Goal: Information Seeking & Learning: Find specific page/section

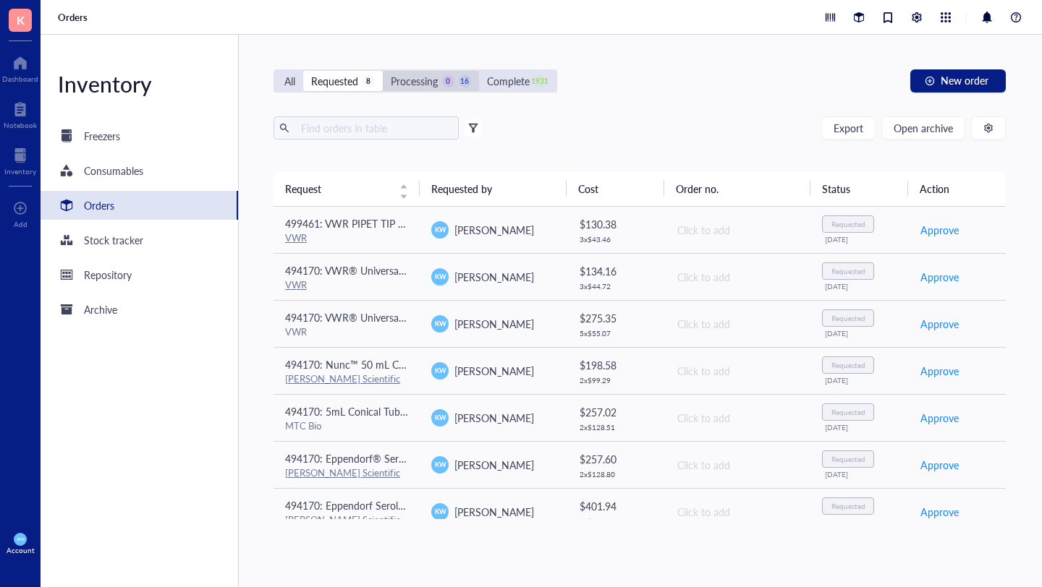
click at [424, 76] on div "Processing" at bounding box center [414, 81] width 47 height 16
click at [383, 71] on input "Processing 0 16" at bounding box center [383, 71] width 0 height 0
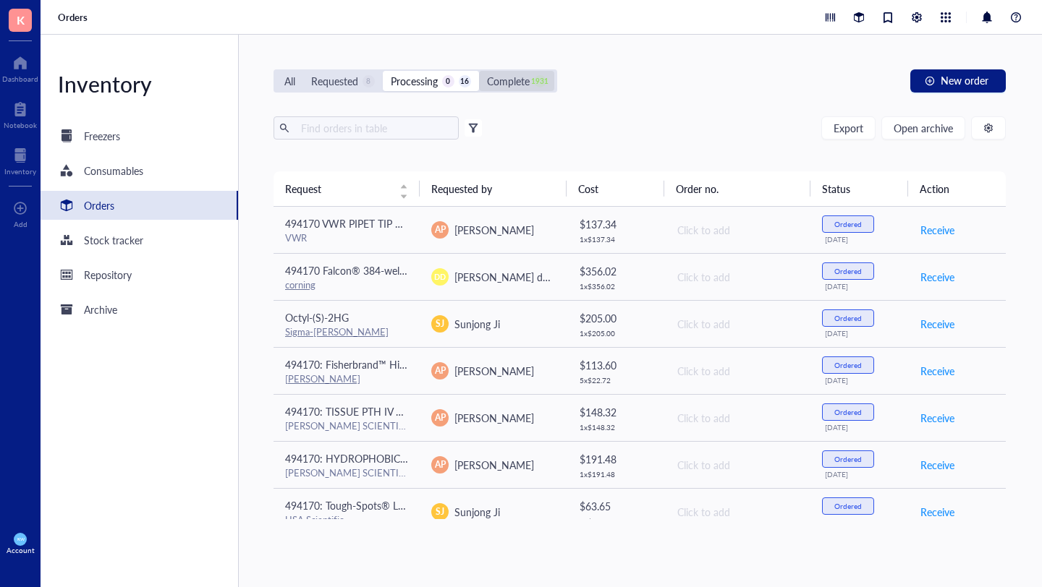
click at [501, 82] on div "Complete" at bounding box center [508, 81] width 43 height 16
click at [479, 71] on input "Complete 1931" at bounding box center [479, 71] width 0 height 0
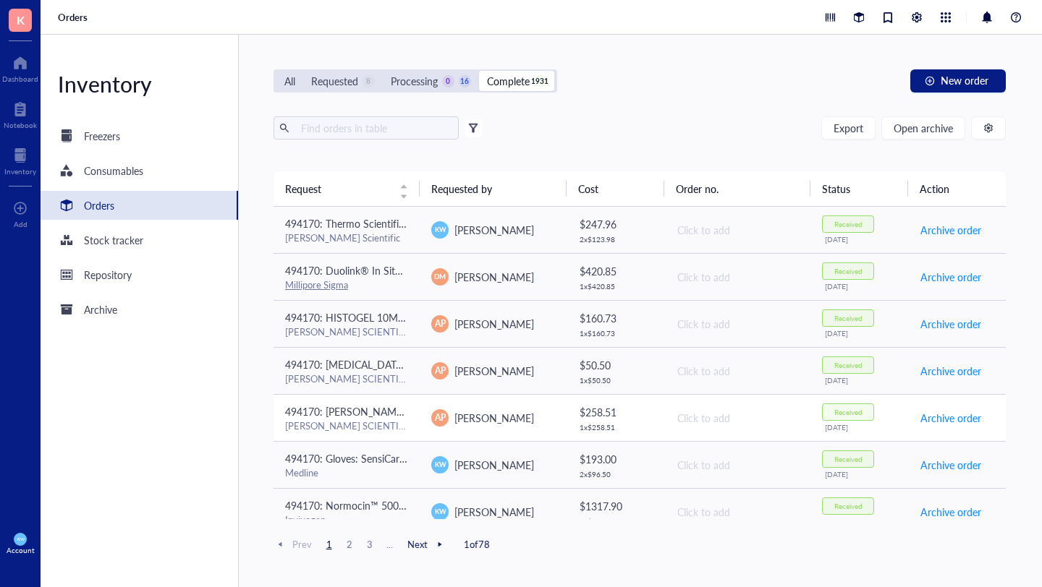
click at [520, 426] on div "AP [PERSON_NAME]" at bounding box center [493, 417] width 124 height 17
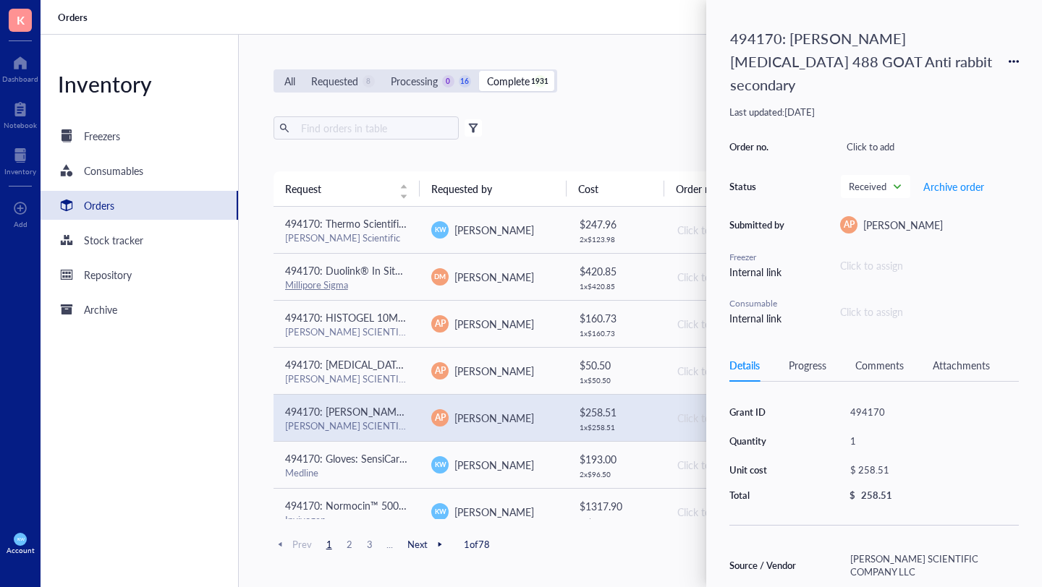
click at [636, 93] on div "All Requested 8 Processing 0 16 Complete 1931 New order Export Open archive Fil…" at bounding box center [640, 311] width 802 height 553
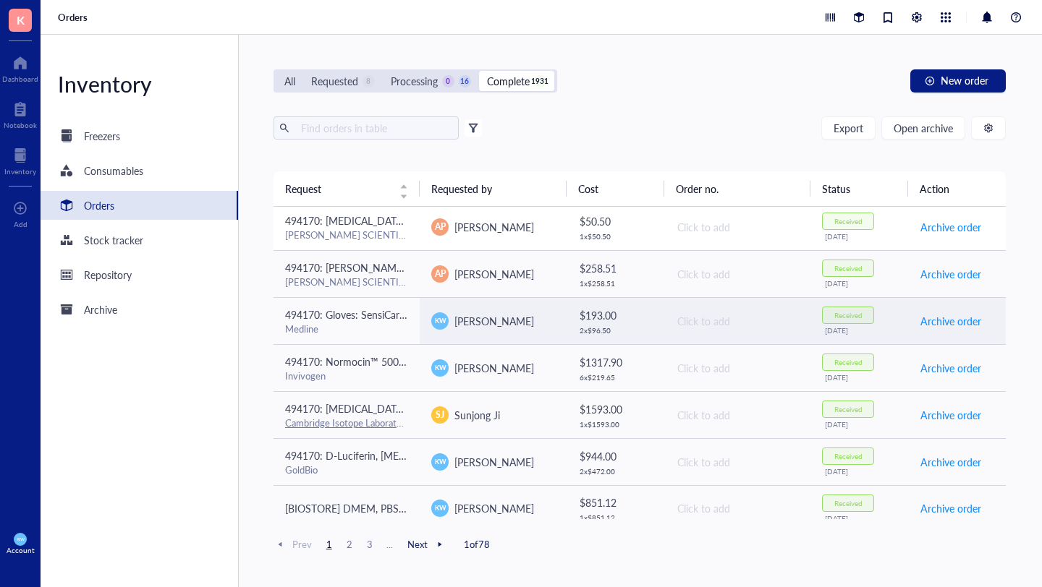
scroll to position [151, 0]
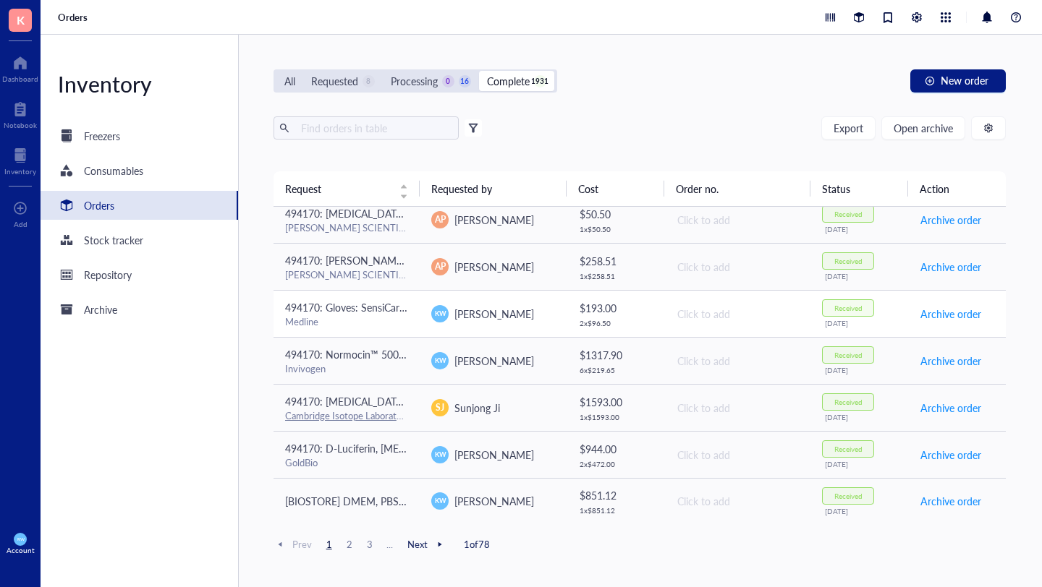
click at [537, 304] on td "[PERSON_NAME]" at bounding box center [493, 313] width 147 height 47
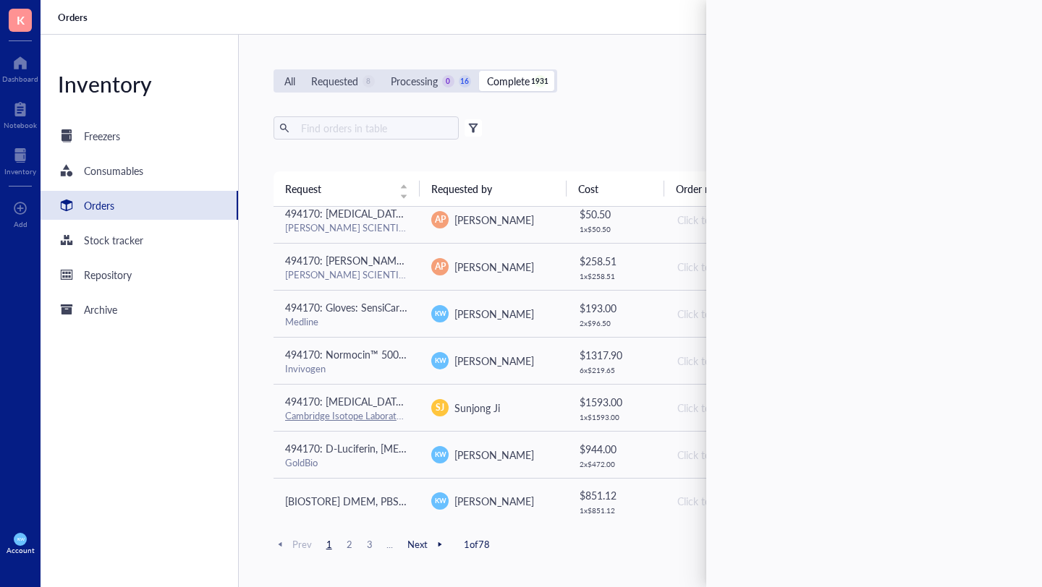
click at [602, 81] on div "All Requested 8 Processing 0 16 Complete 1931 New order" at bounding box center [639, 80] width 733 height 23
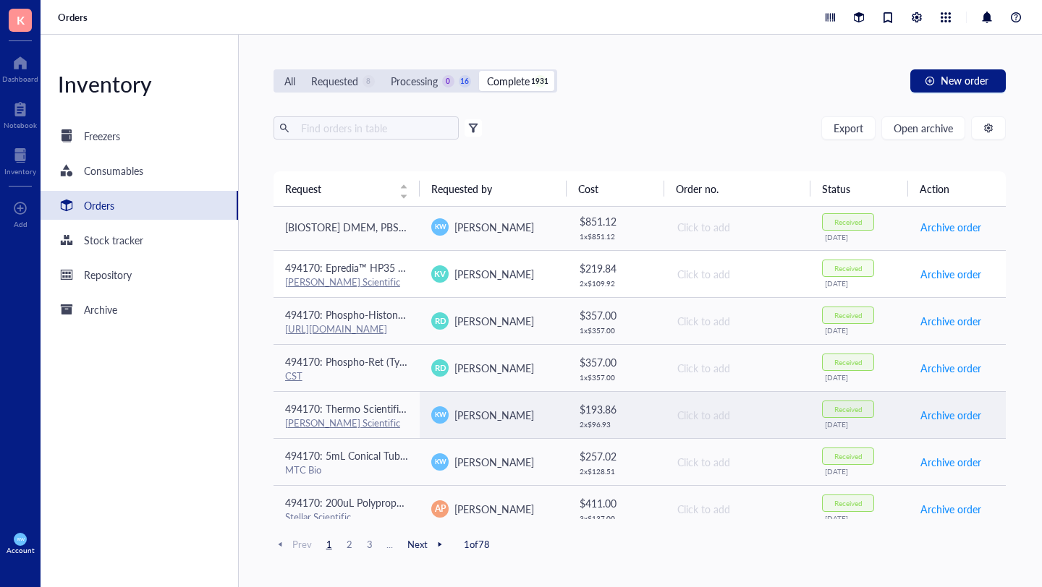
scroll to position [427, 0]
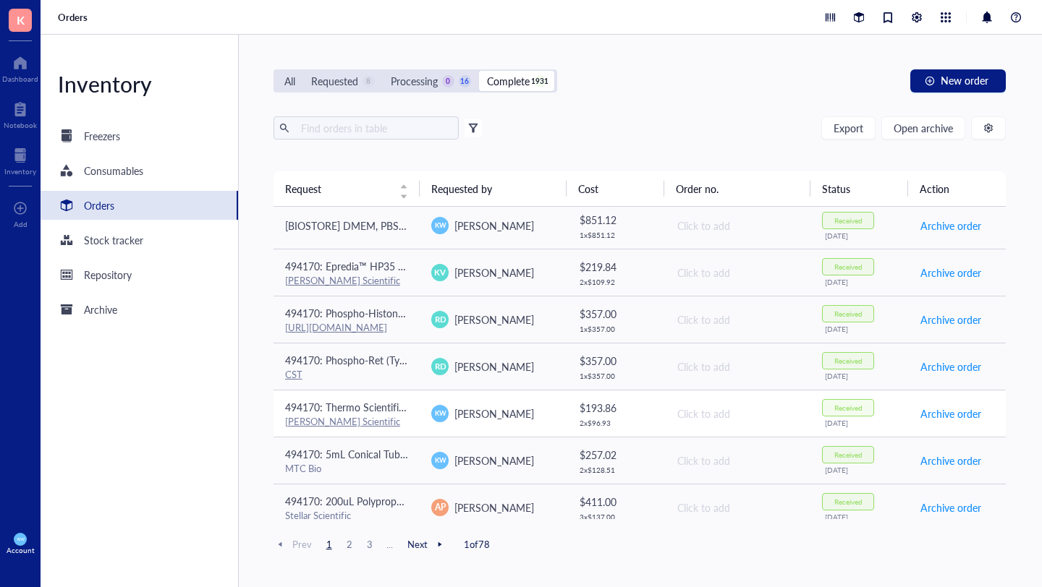
click at [533, 429] on td "[PERSON_NAME]" at bounding box center [493, 413] width 147 height 47
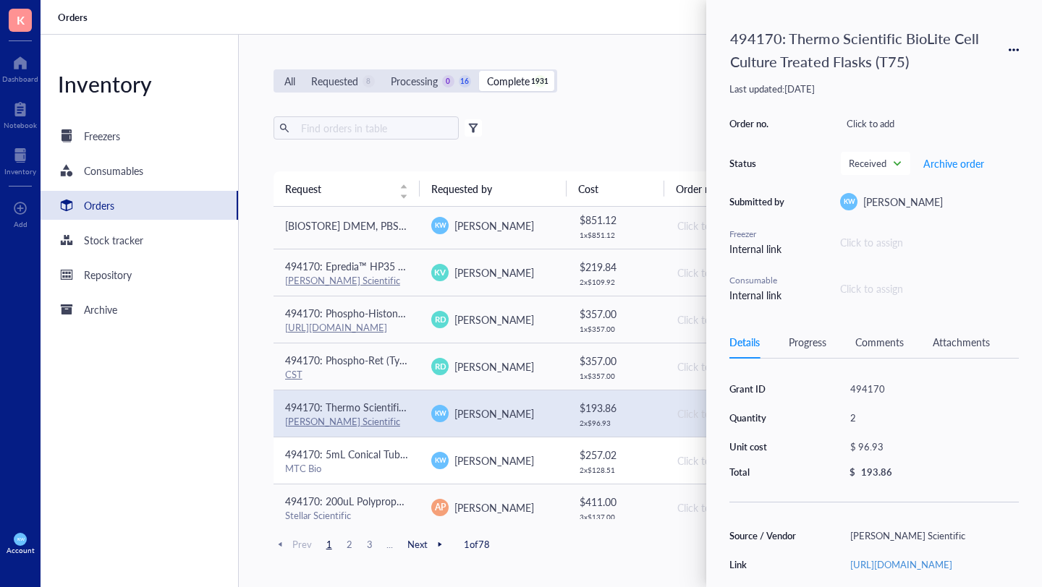
click at [536, 463] on div "[PERSON_NAME]" at bounding box center [493, 460] width 124 height 17
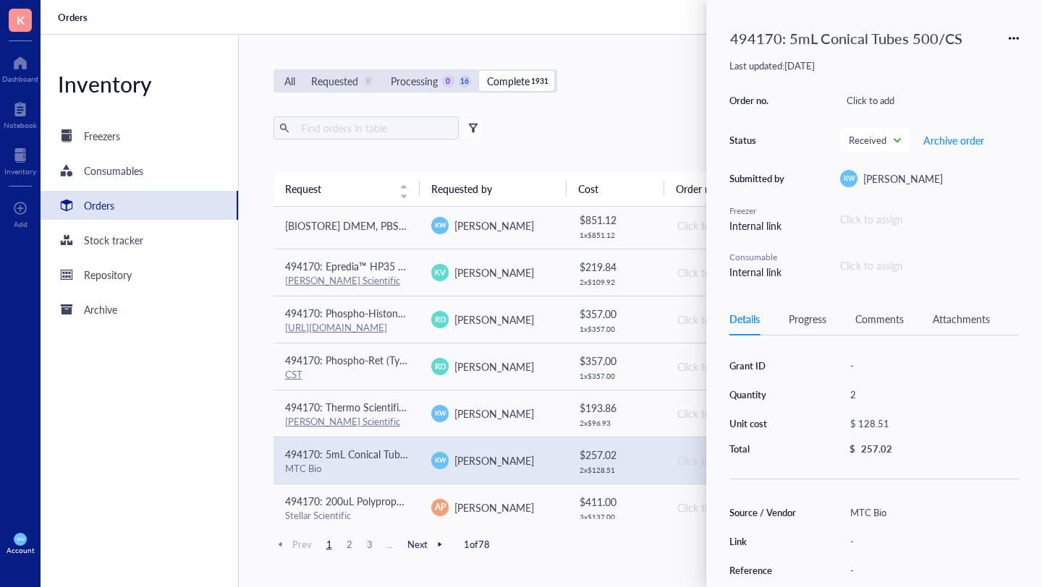
click at [618, 123] on div "Export Open archive" at bounding box center [639, 127] width 733 height 23
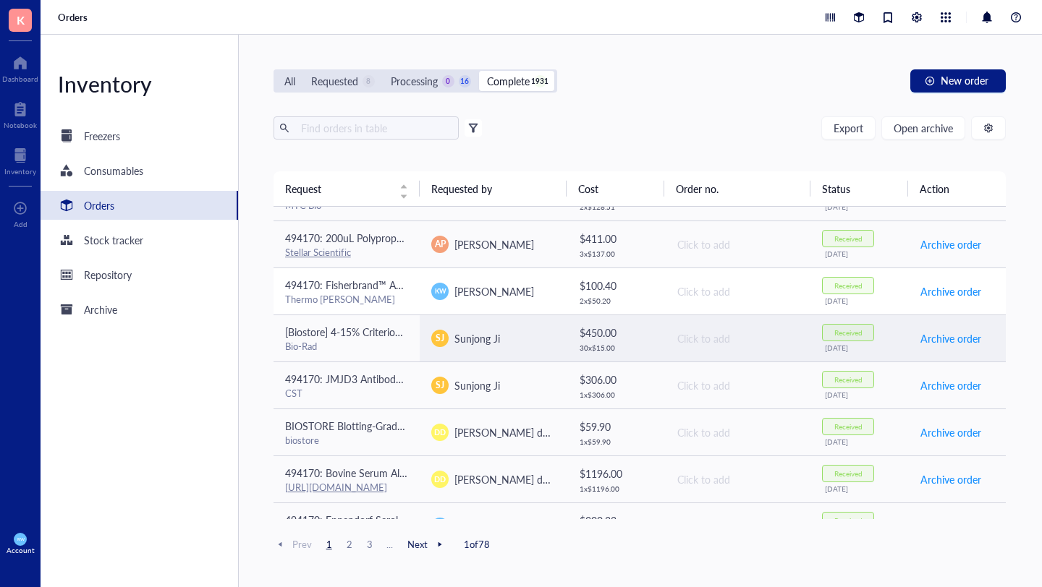
scroll to position [692, 0]
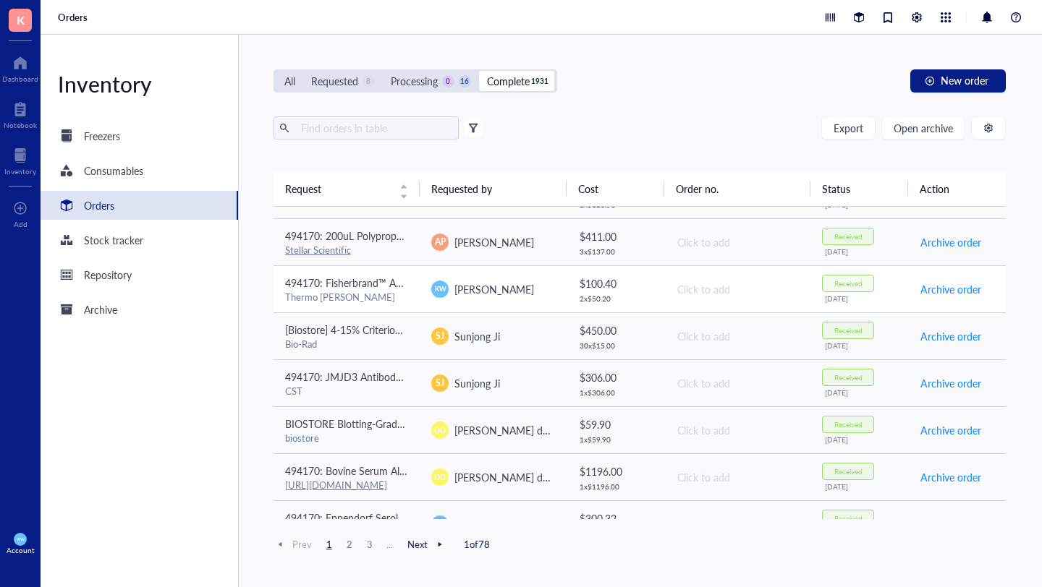
click at [517, 273] on td "[PERSON_NAME]" at bounding box center [493, 289] width 147 height 47
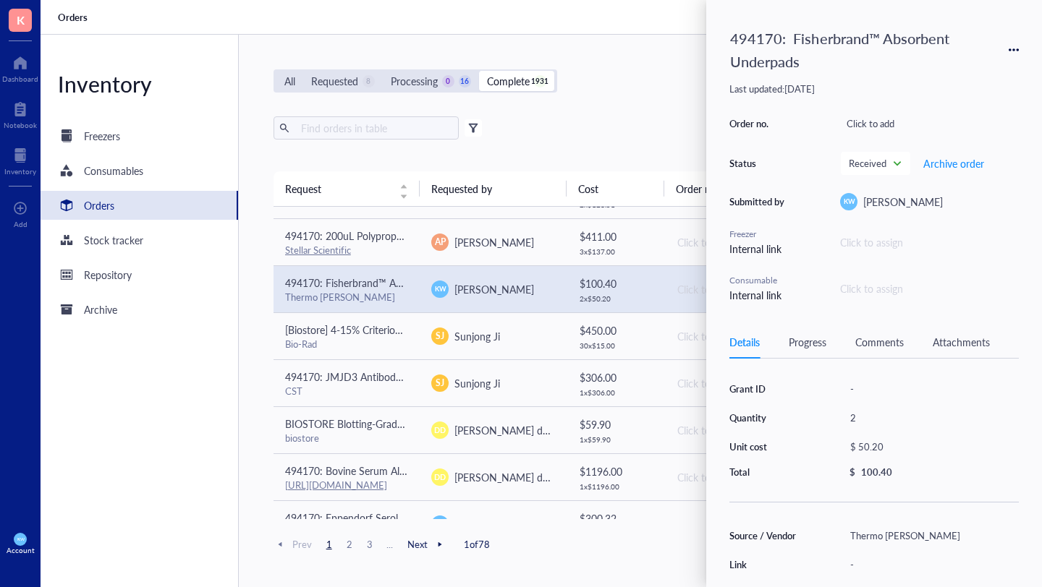
click at [582, 101] on div "All Requested 8 Processing 0 16 Complete 1931 New order Export Open archive Fil…" at bounding box center [640, 311] width 802 height 553
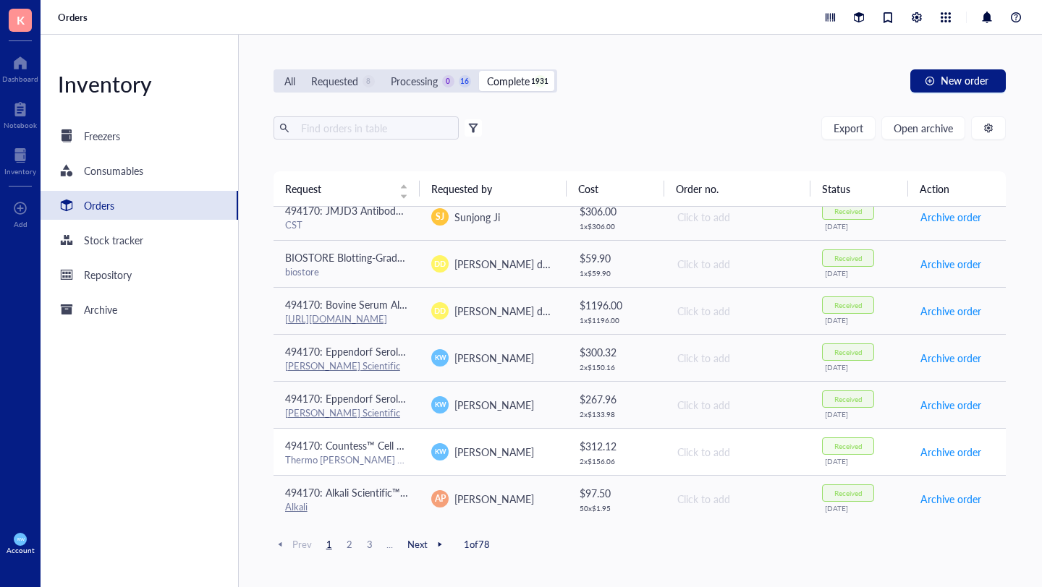
scroll to position [862, 0]
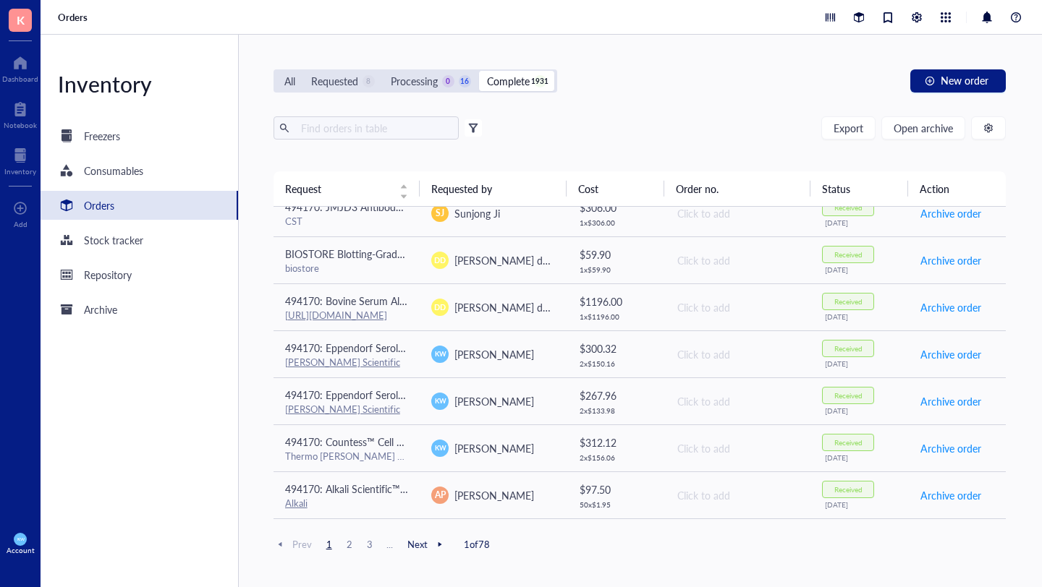
click at [347, 550] on span "2" at bounding box center [349, 544] width 17 height 13
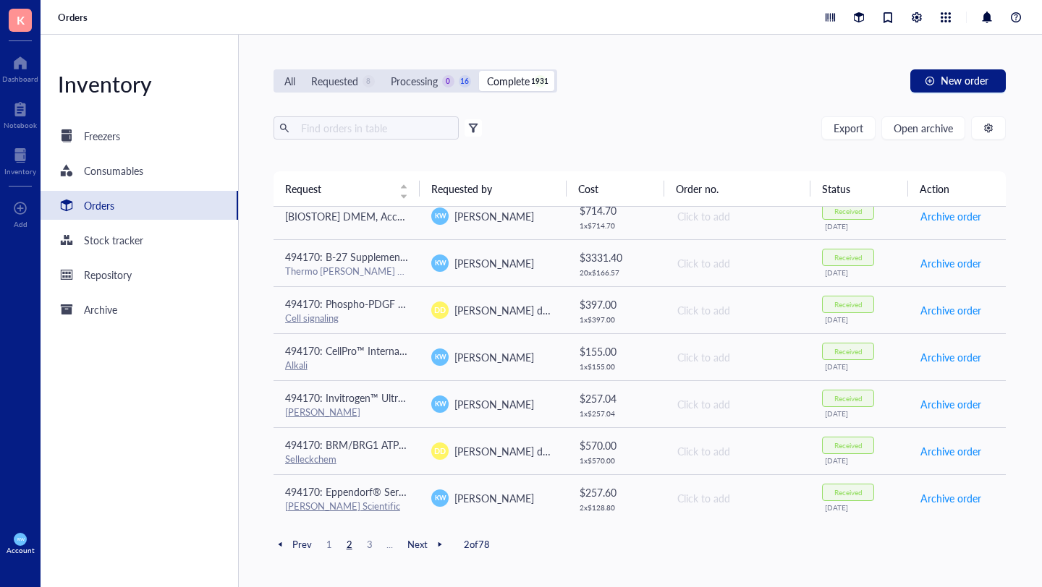
scroll to position [671, 0]
click at [532, 361] on div "[PERSON_NAME]" at bounding box center [493, 357] width 124 height 17
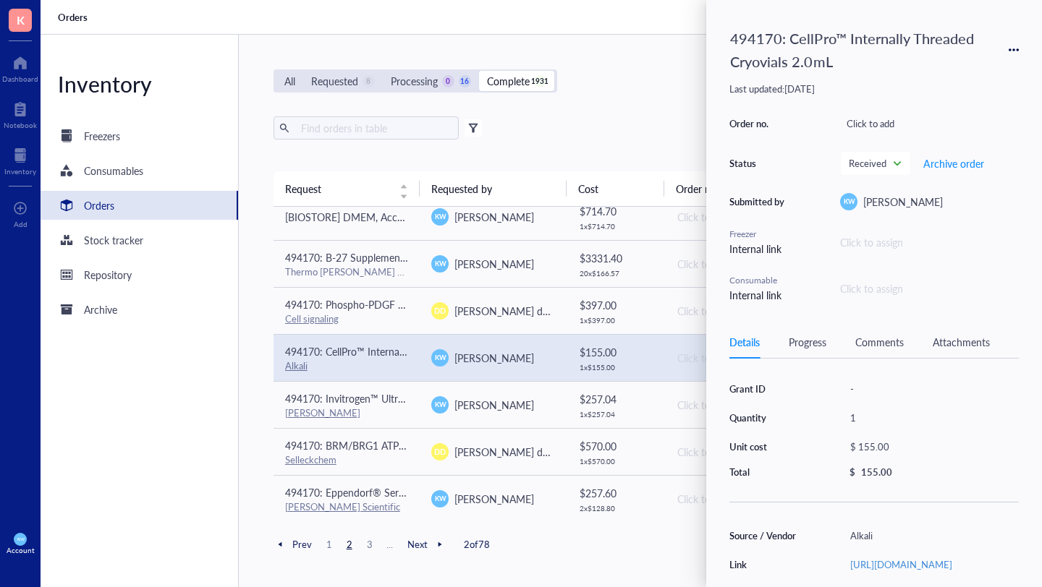
click at [658, 71] on div "All Requested 8 Processing 0 16 Complete 1931 New order" at bounding box center [639, 80] width 733 height 23
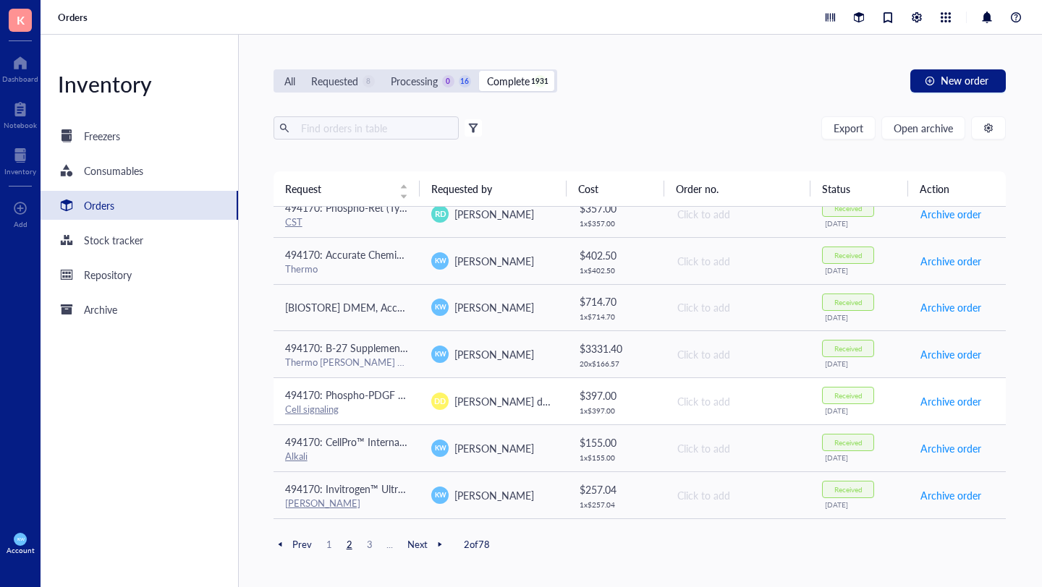
scroll to position [582, 0]
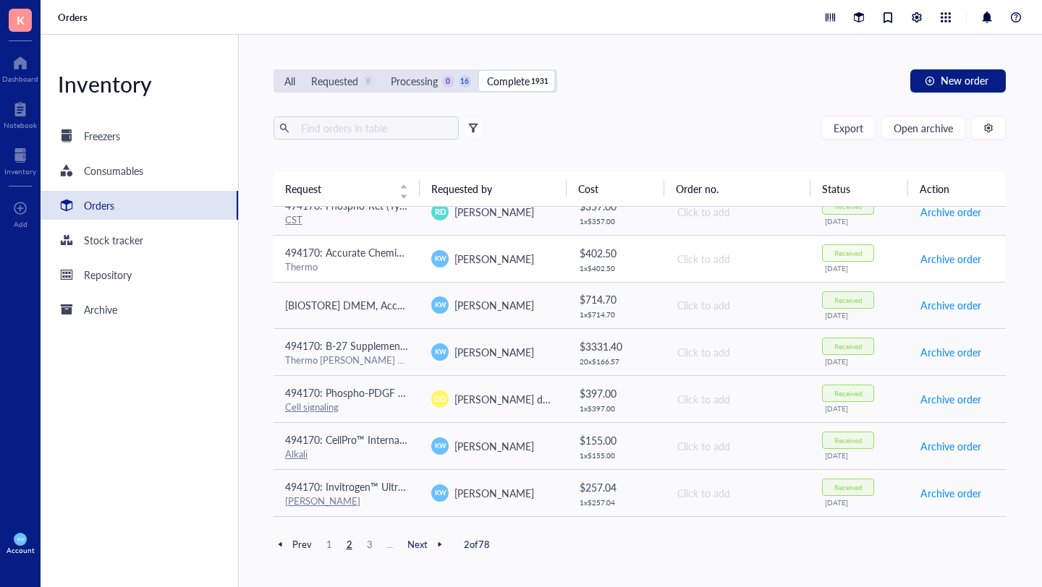
click at [530, 261] on div "[PERSON_NAME]" at bounding box center [493, 258] width 124 height 17
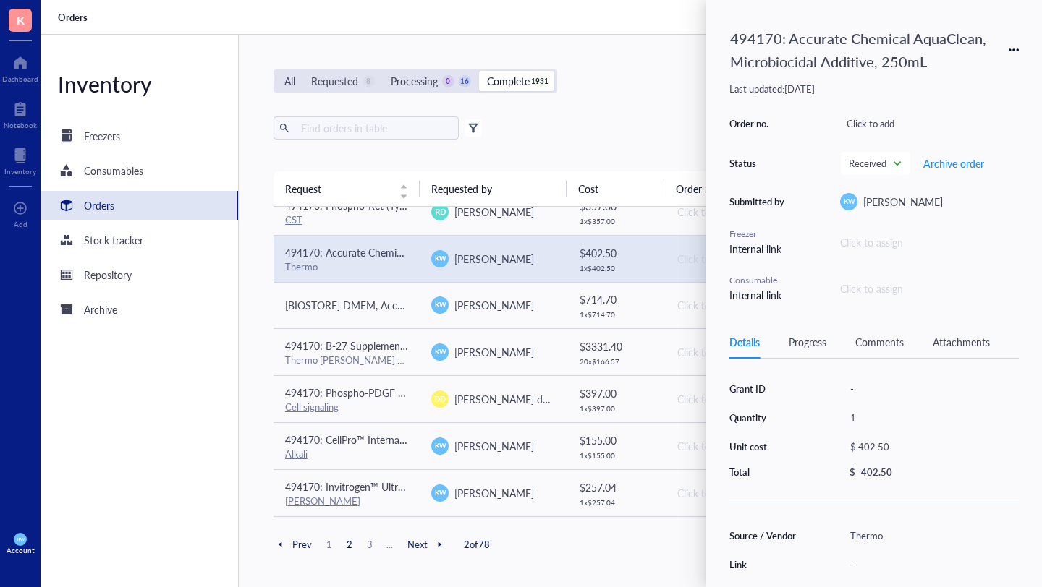
click at [600, 80] on div "All Requested 8 Processing 0 16 Complete 1931 New order" at bounding box center [639, 80] width 733 height 23
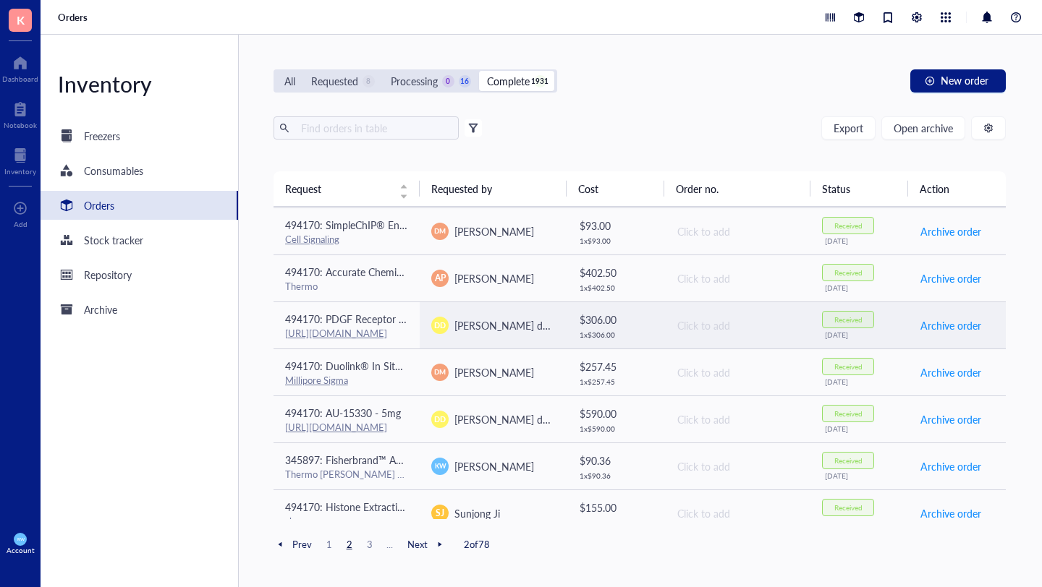
scroll to position [91, 0]
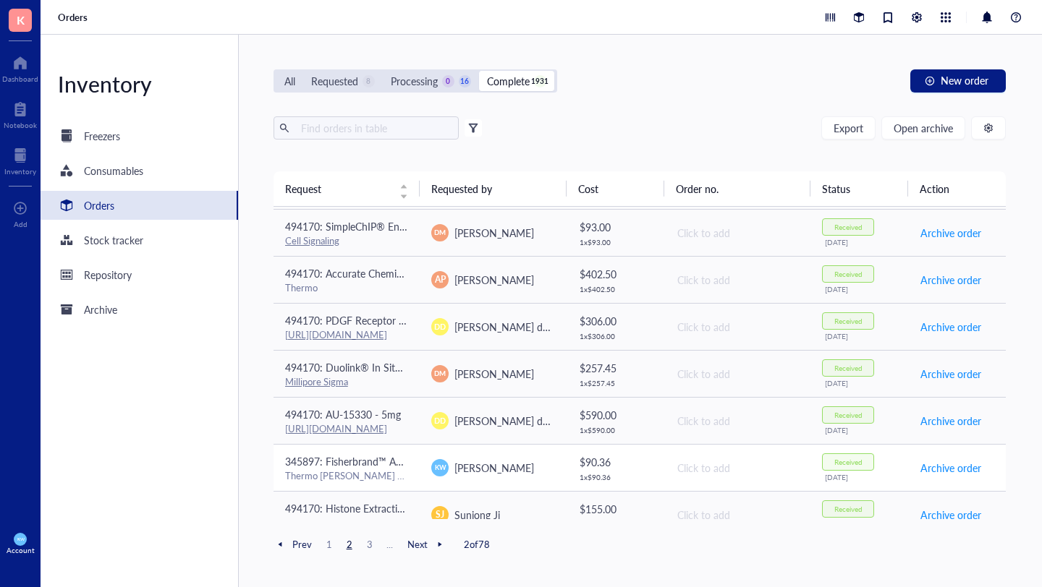
click at [546, 469] on div "[PERSON_NAME]" at bounding box center [493, 467] width 124 height 17
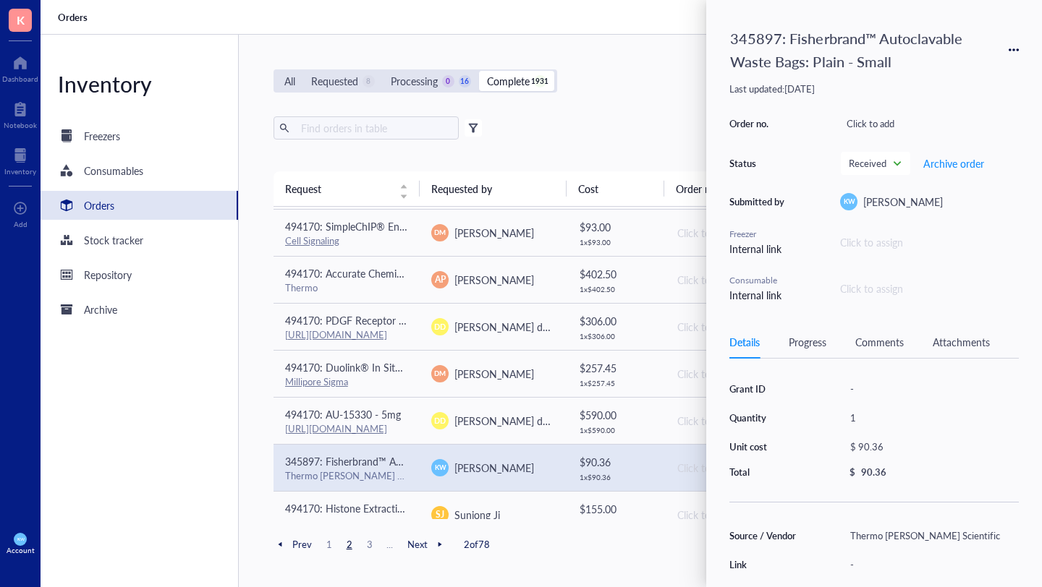
click at [655, 60] on div "All Requested 8 Processing 0 16 Complete 1931 New order Export Open archive Fil…" at bounding box center [640, 311] width 802 height 553
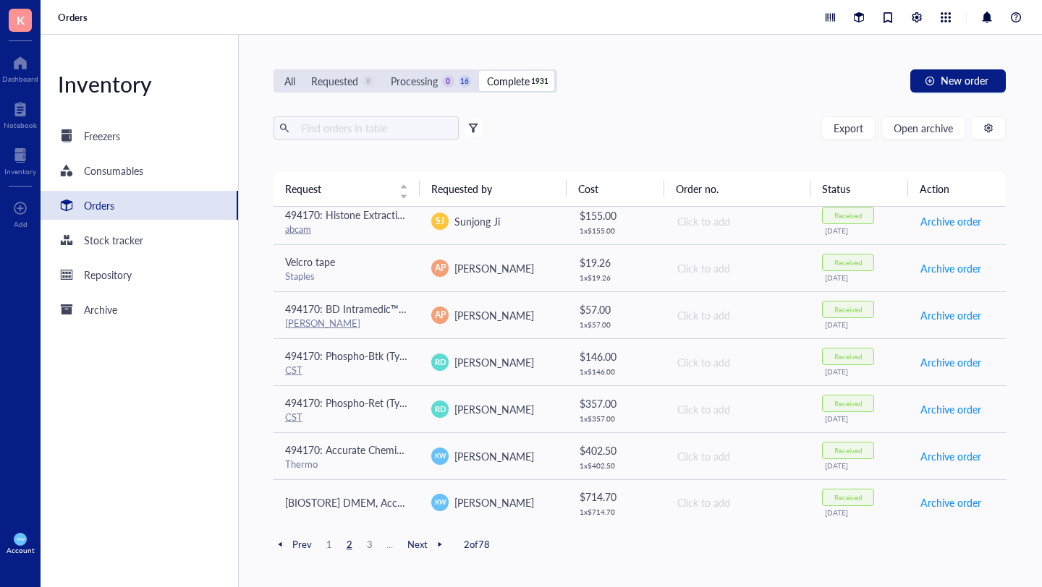
scroll to position [862, 0]
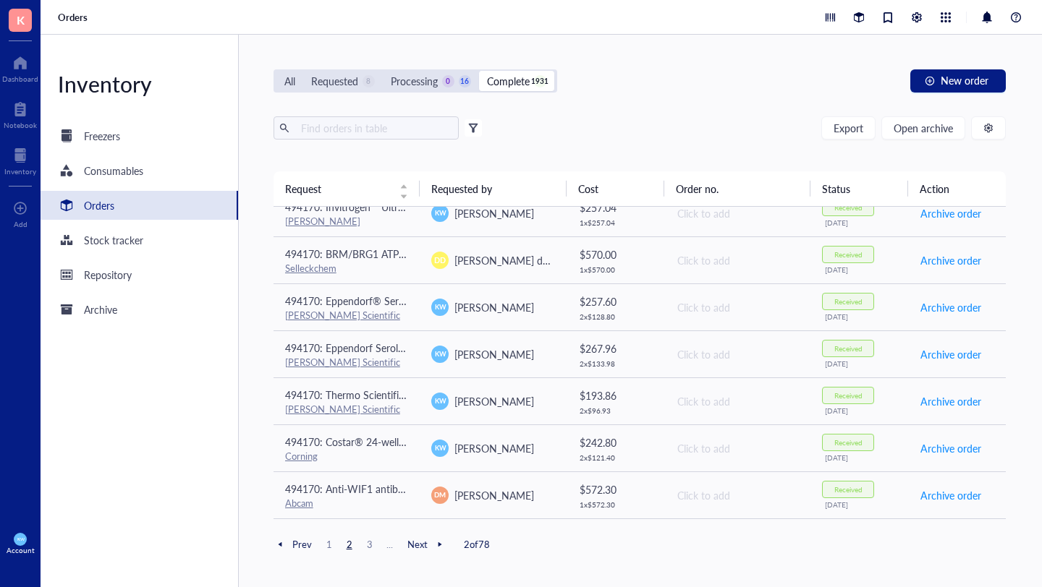
click at [370, 549] on span "3" at bounding box center [369, 544] width 17 height 13
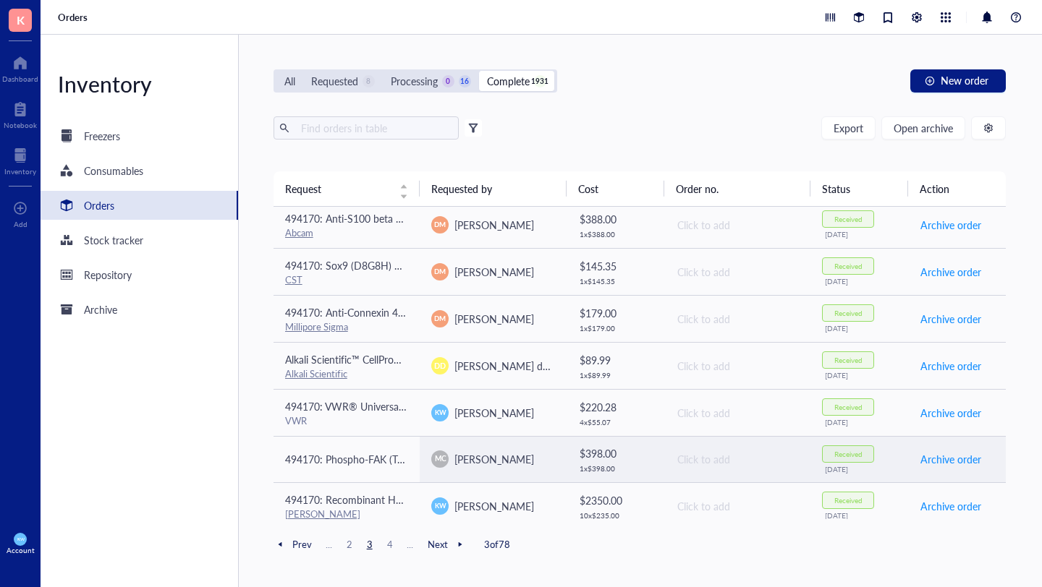
scroll to position [0, 0]
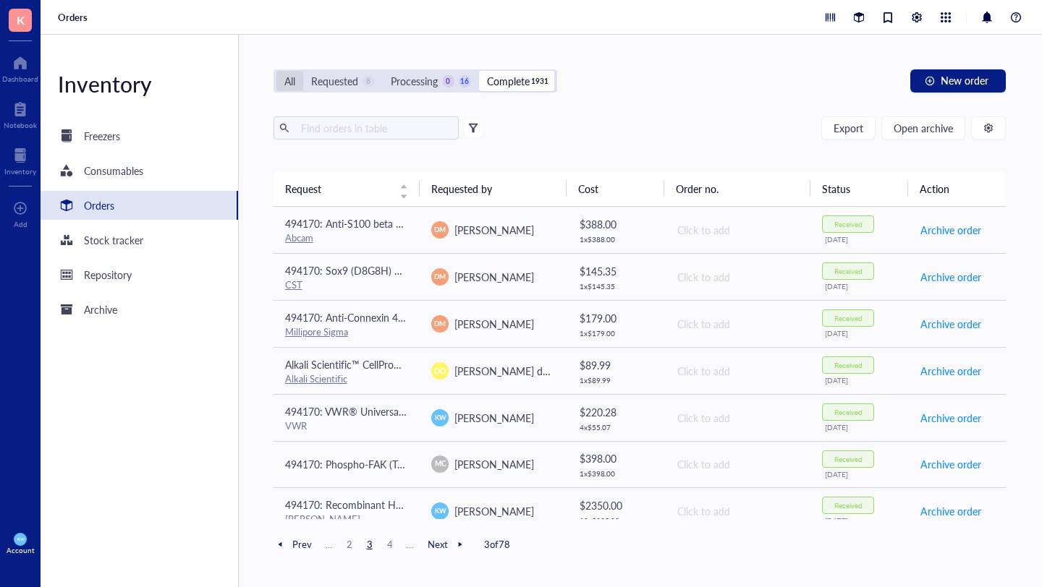
click at [288, 84] on div "All" at bounding box center [289, 81] width 11 height 16
click at [276, 71] on input "All" at bounding box center [276, 71] width 0 height 0
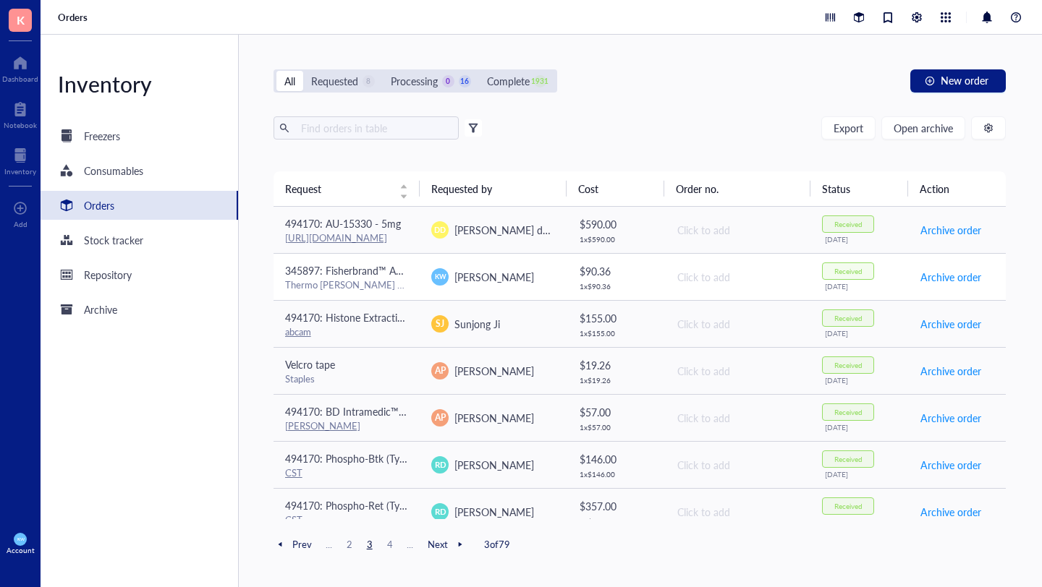
click at [356, 269] on span "345897: Fisherbrand™ Autoclavable Waste Bags: Plain - Small" at bounding box center [423, 270] width 277 height 14
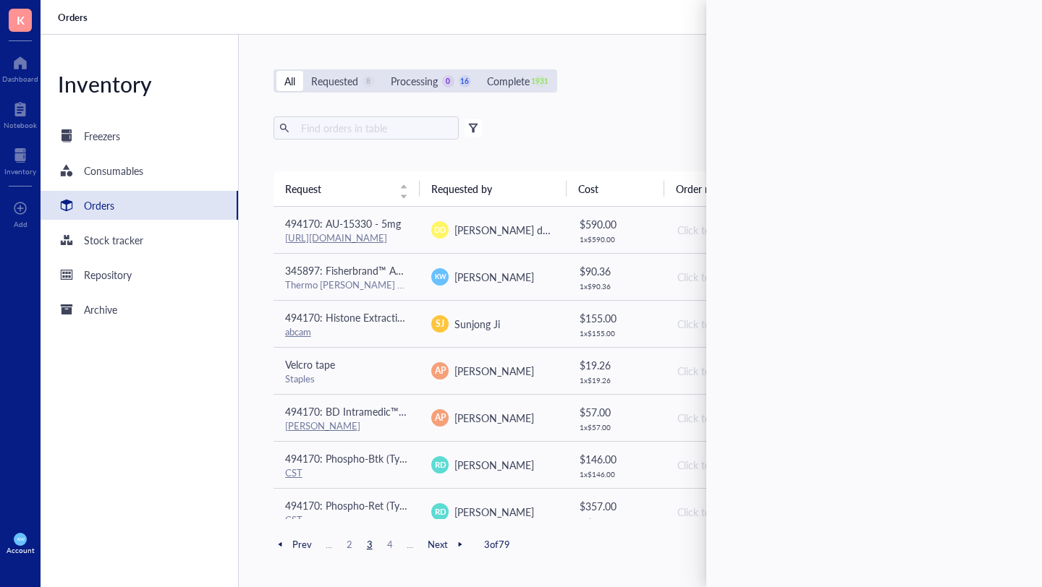
click at [608, 103] on div "All Requested 8 Processing 0 16 Complete 1931 New order Export Open archive Fil…" at bounding box center [640, 311] width 802 height 553
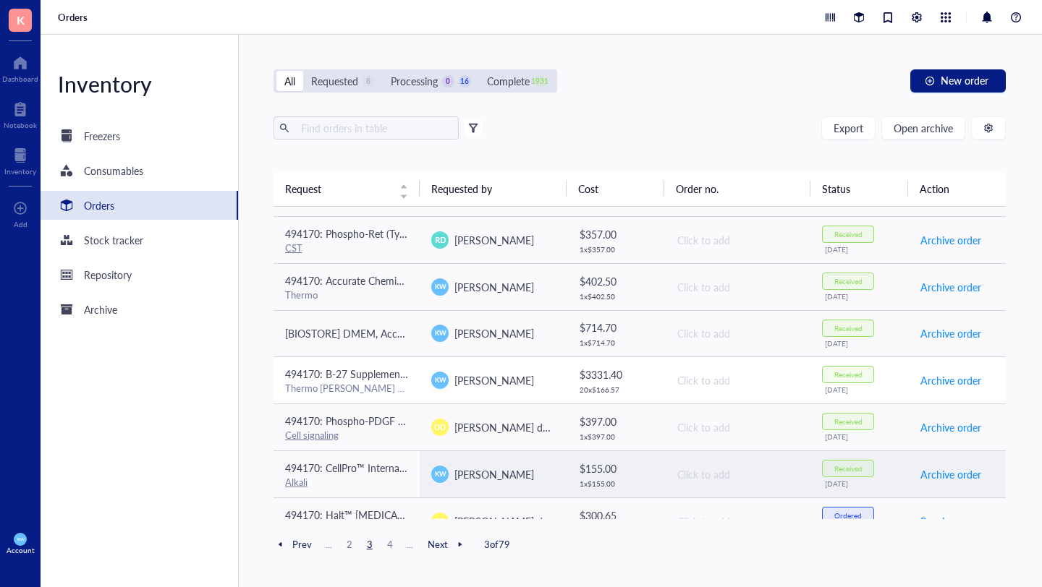
scroll to position [274, 0]
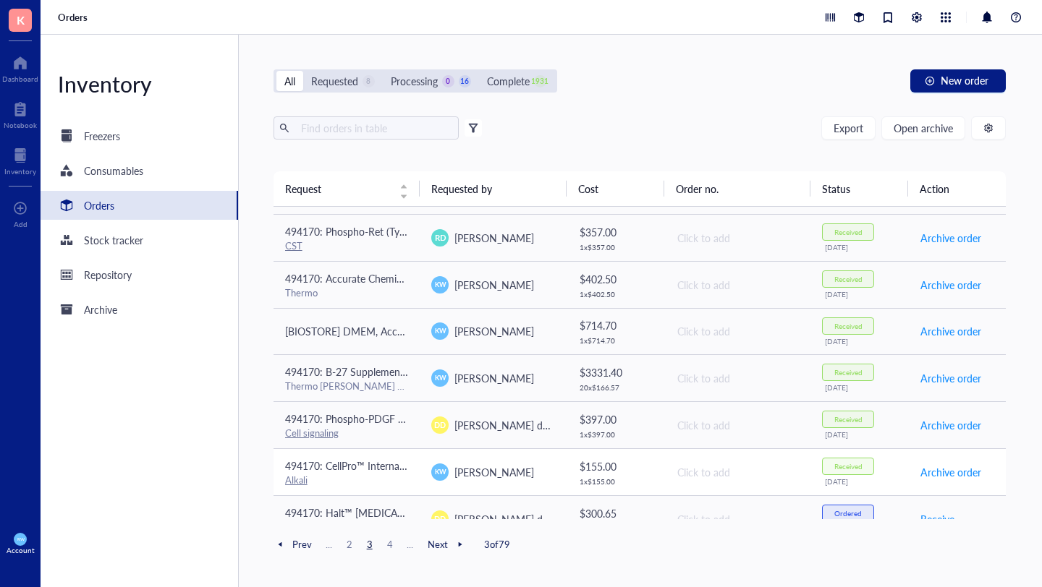
click at [397, 474] on div "Alkali" at bounding box center [347, 480] width 124 height 13
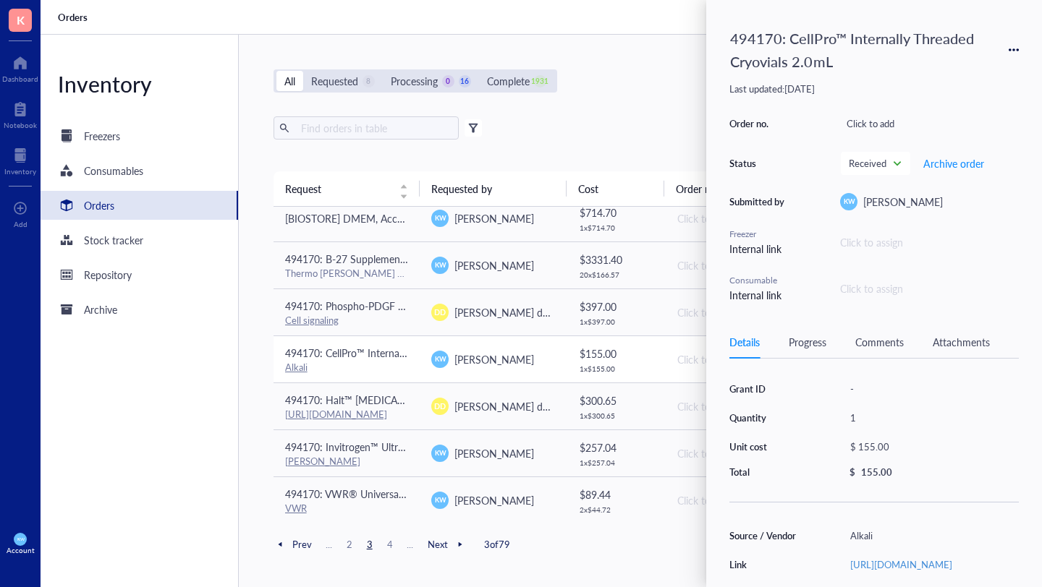
scroll to position [389, 0]
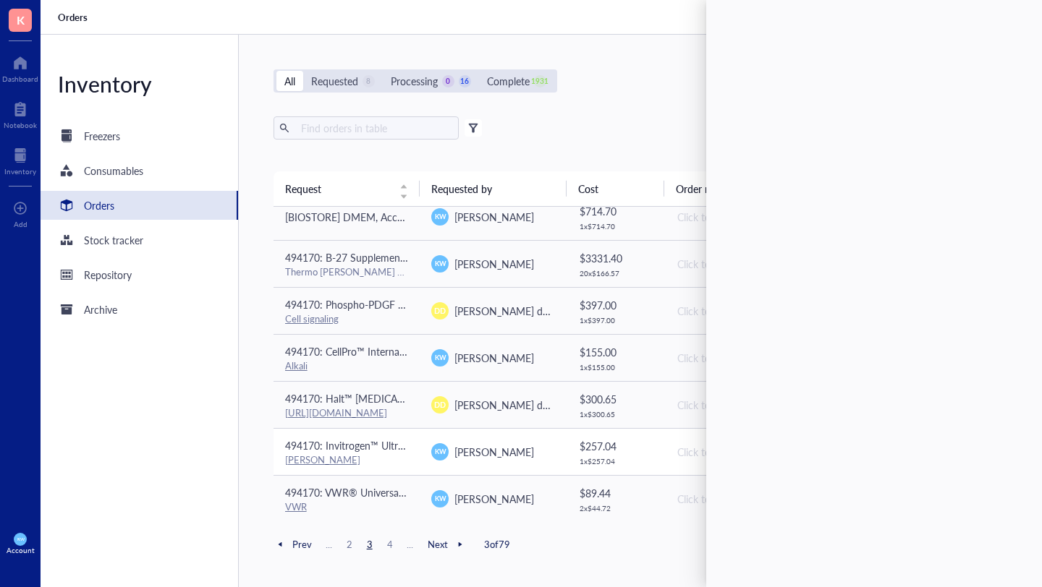
click at [398, 454] on div "[PERSON_NAME]" at bounding box center [347, 460] width 124 height 13
click at [389, 493] on span "494170: VWR® Universal Pipette Tips (200uL)" at bounding box center [389, 492] width 208 height 14
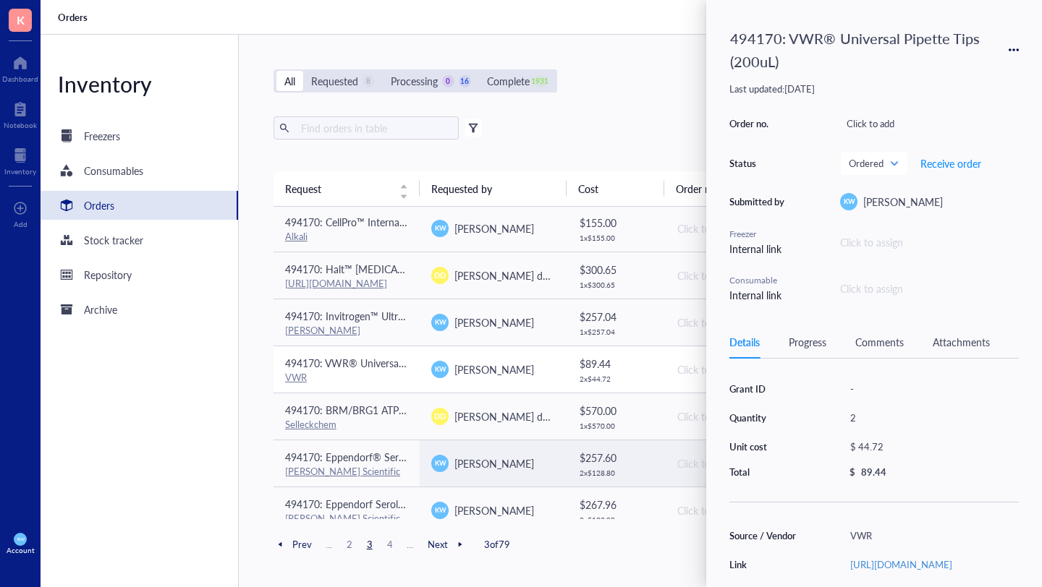
scroll to position [522, 0]
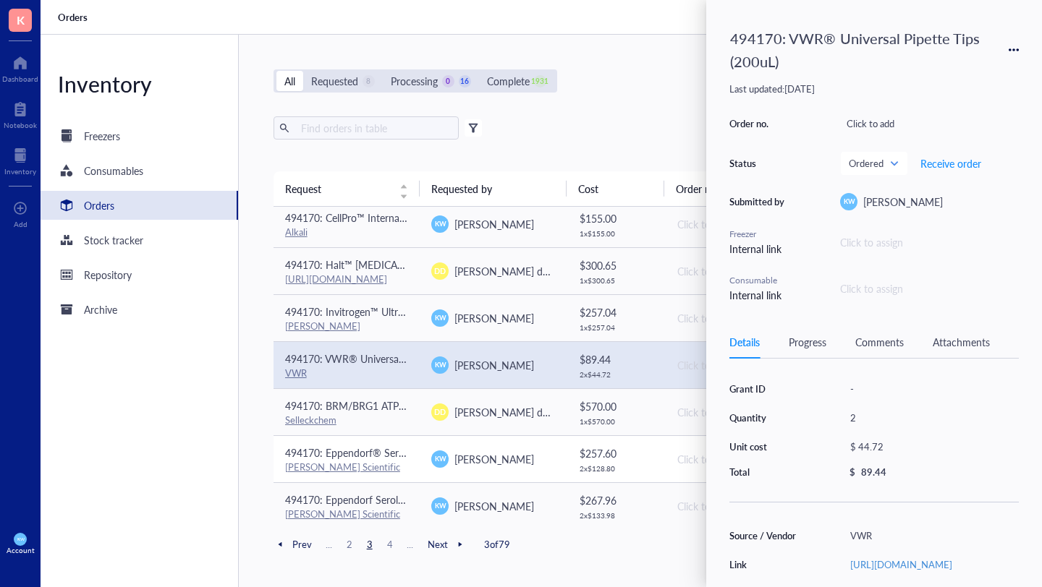
click at [389, 461] on div "[PERSON_NAME] Scientific" at bounding box center [347, 467] width 124 height 13
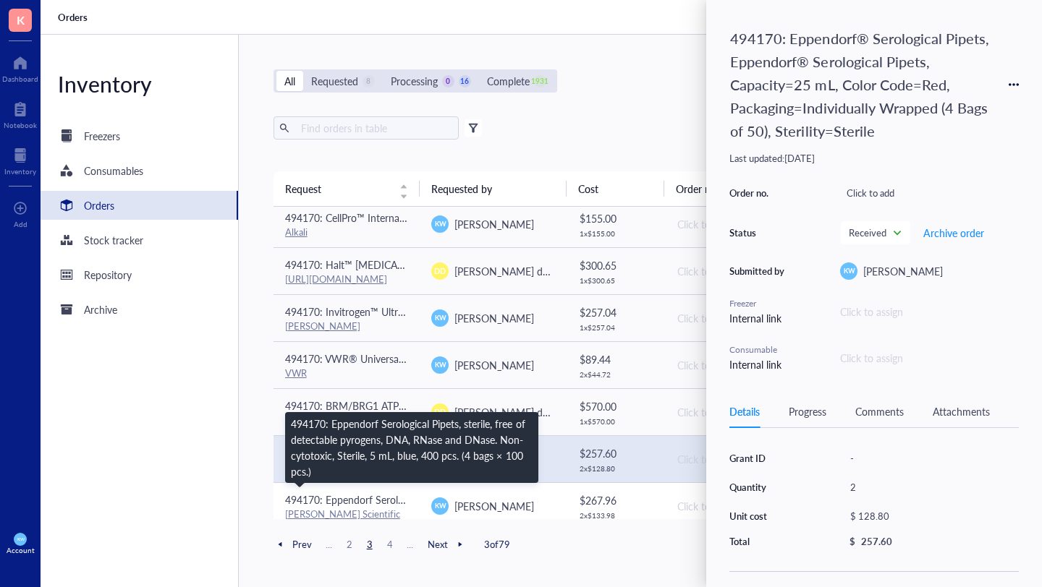
click at [390, 498] on span "494170: Eppendorf Serological Pipets, sterile, free of detectable pyrogens, DNA…" at bounding box center [647, 500] width 725 height 14
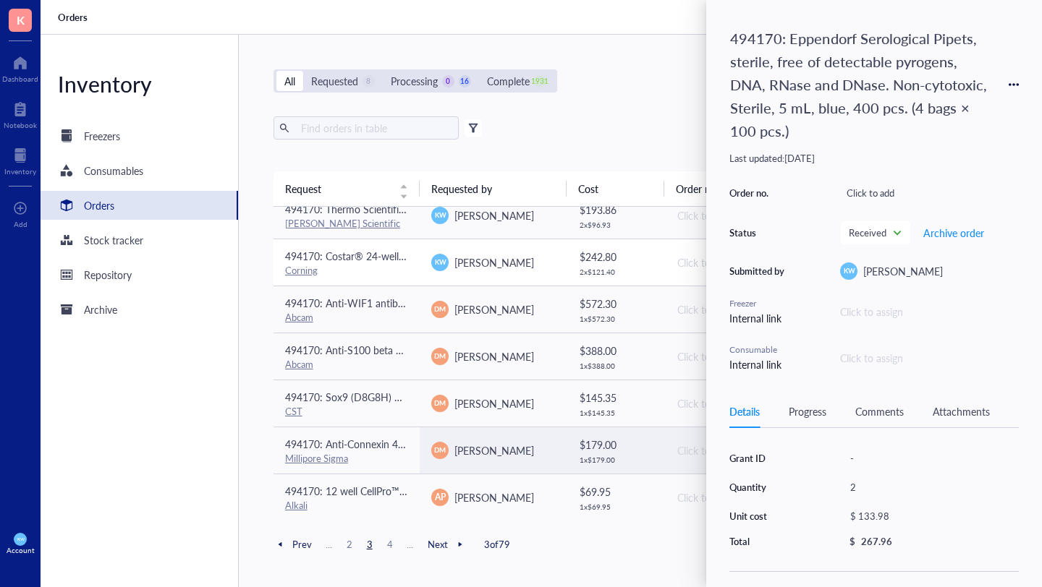
scroll to position [862, 0]
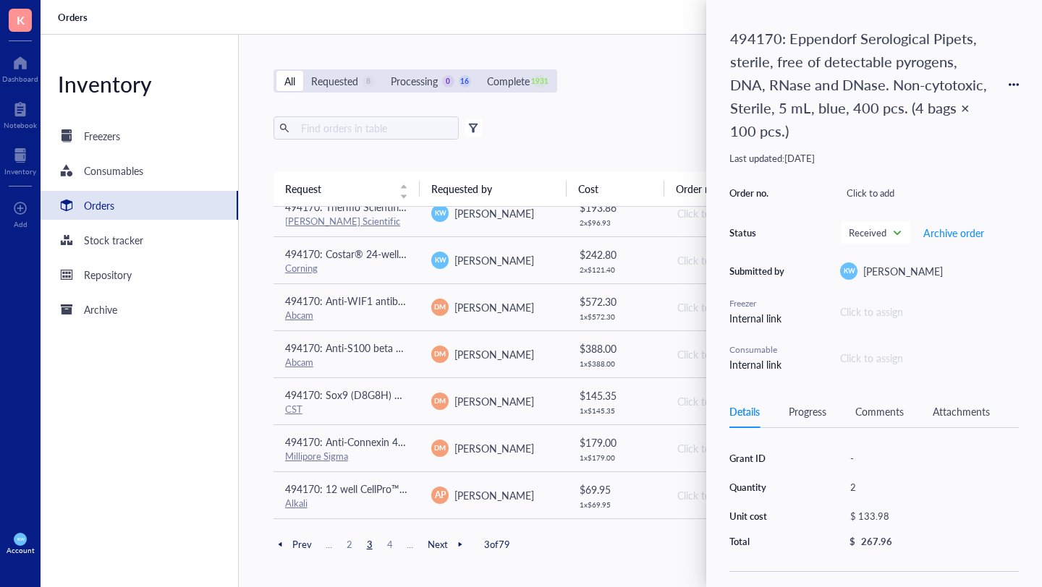
click at [386, 542] on span "4" at bounding box center [389, 544] width 17 height 13
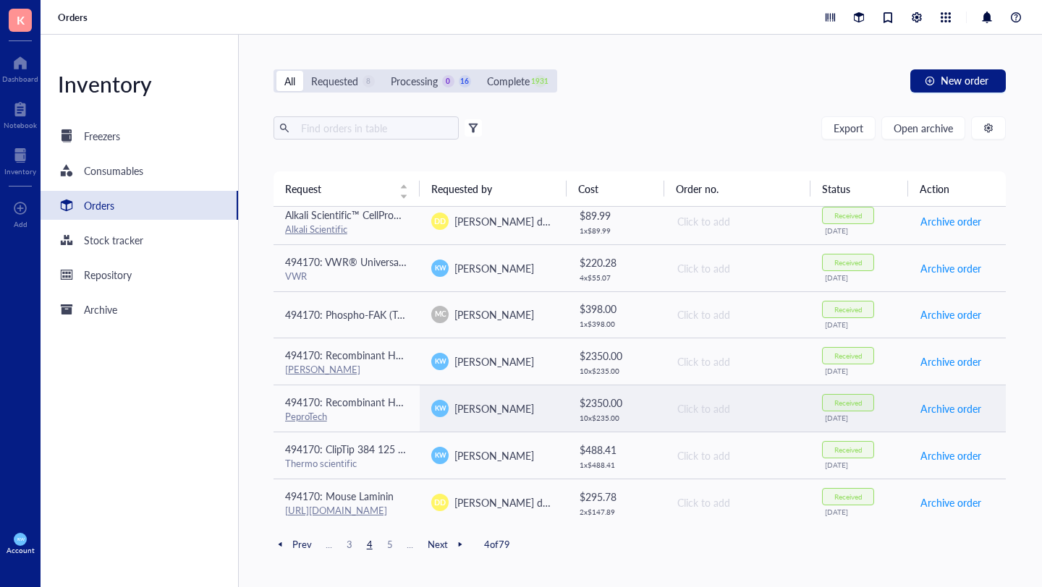
scroll to position [0, 0]
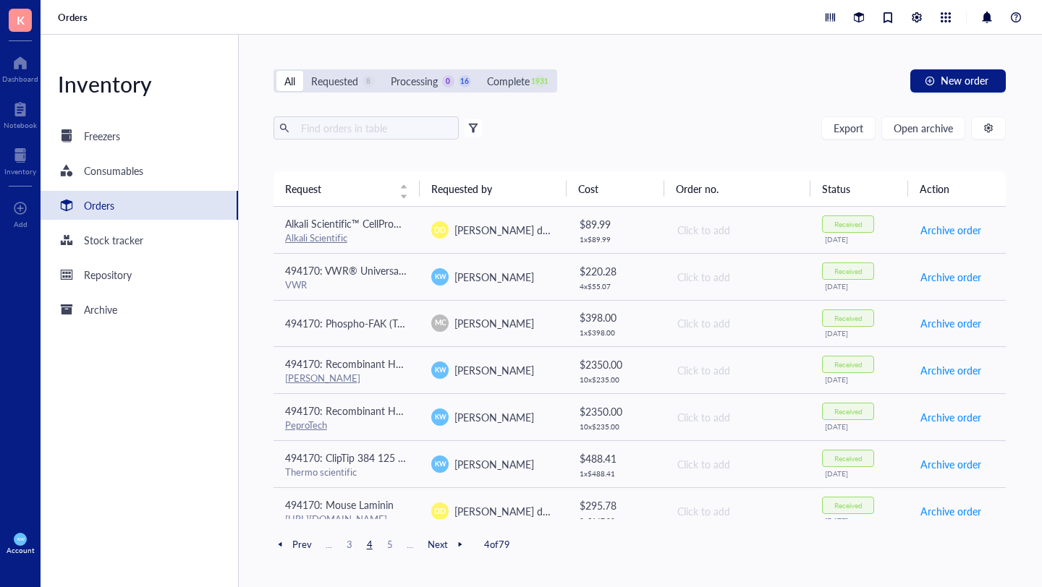
click at [385, 547] on span "5" at bounding box center [389, 544] width 17 height 13
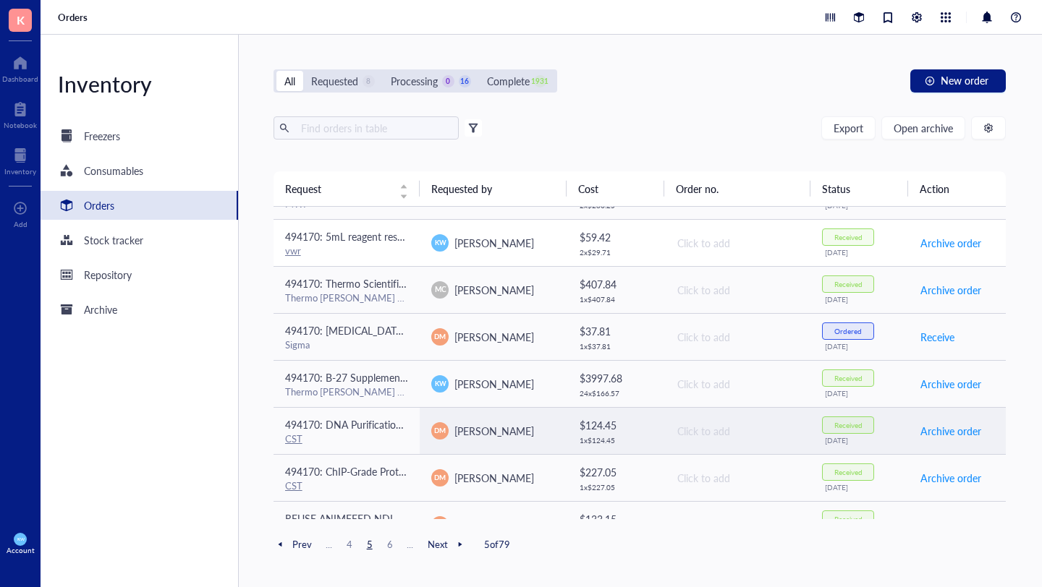
scroll to position [862, 0]
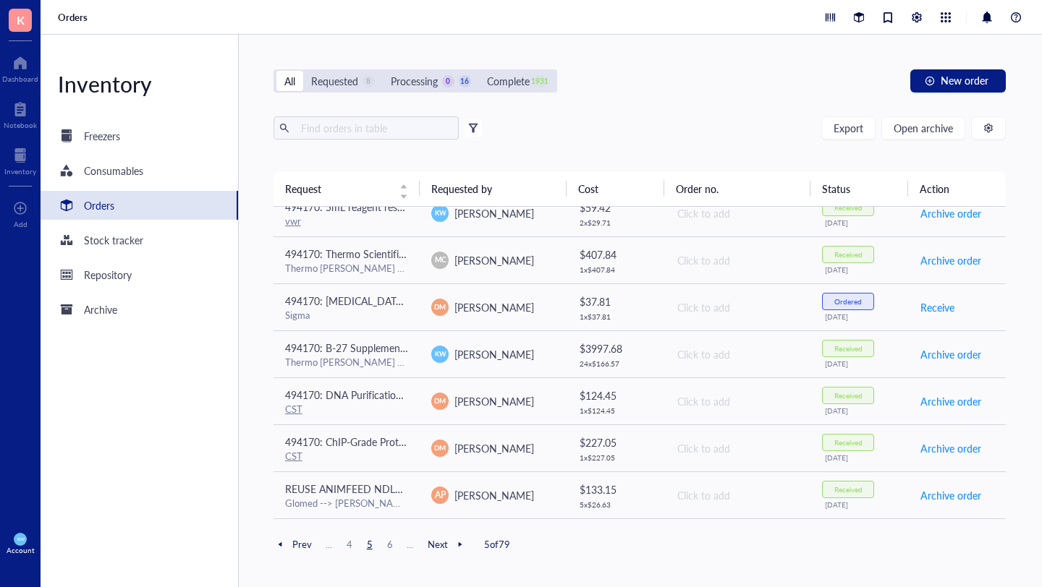
click at [389, 546] on span "6" at bounding box center [389, 544] width 17 height 13
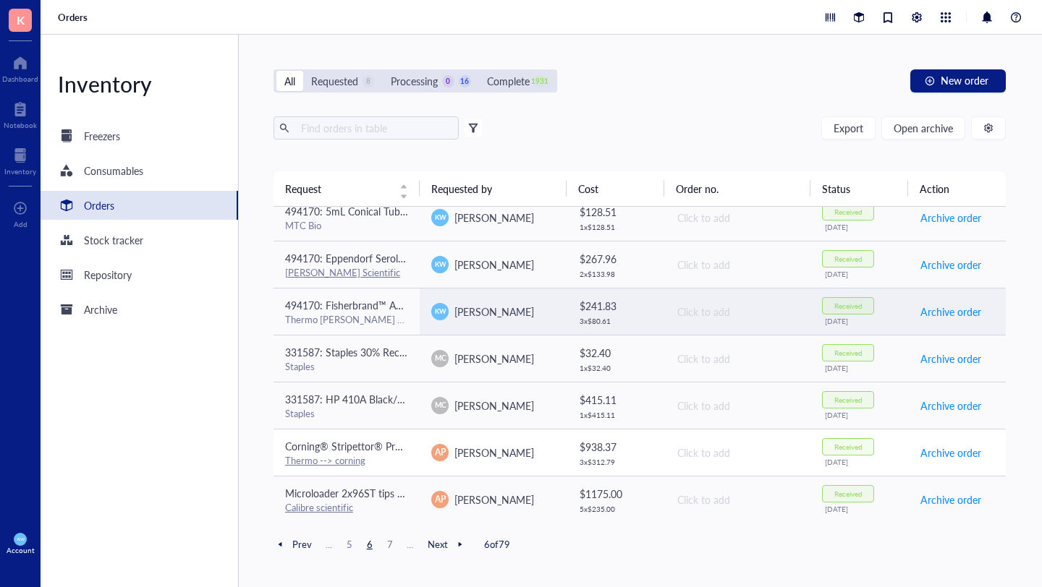
scroll to position [482, 0]
click at [389, 296] on td "494170: Fisherbrand™ Autoclavable Waste Bags - Large Thermo [PERSON_NAME] Scien…" at bounding box center [346, 312] width 147 height 47
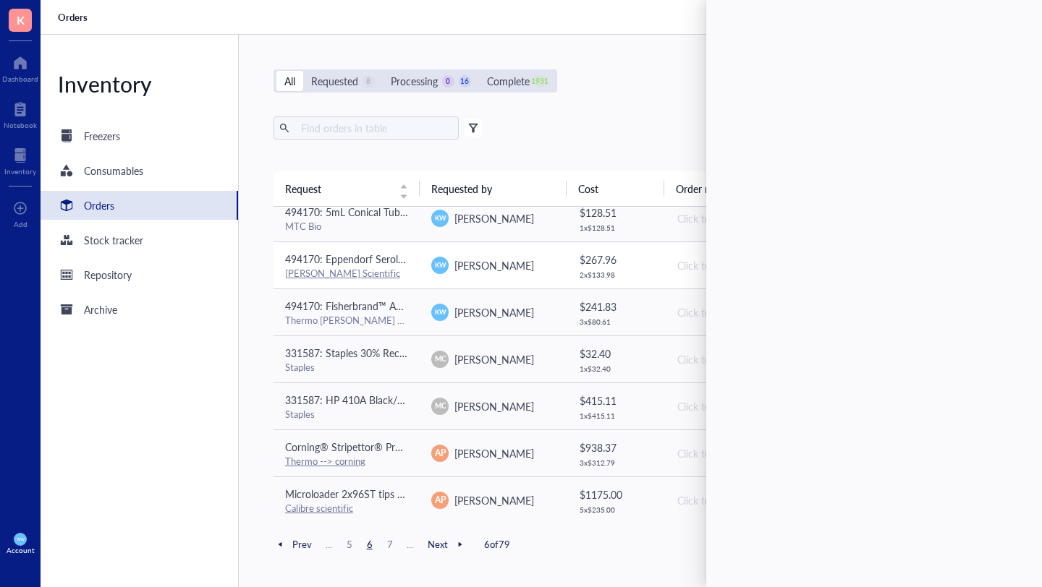
click at [391, 275] on div "[PERSON_NAME] Scientific" at bounding box center [347, 273] width 124 height 13
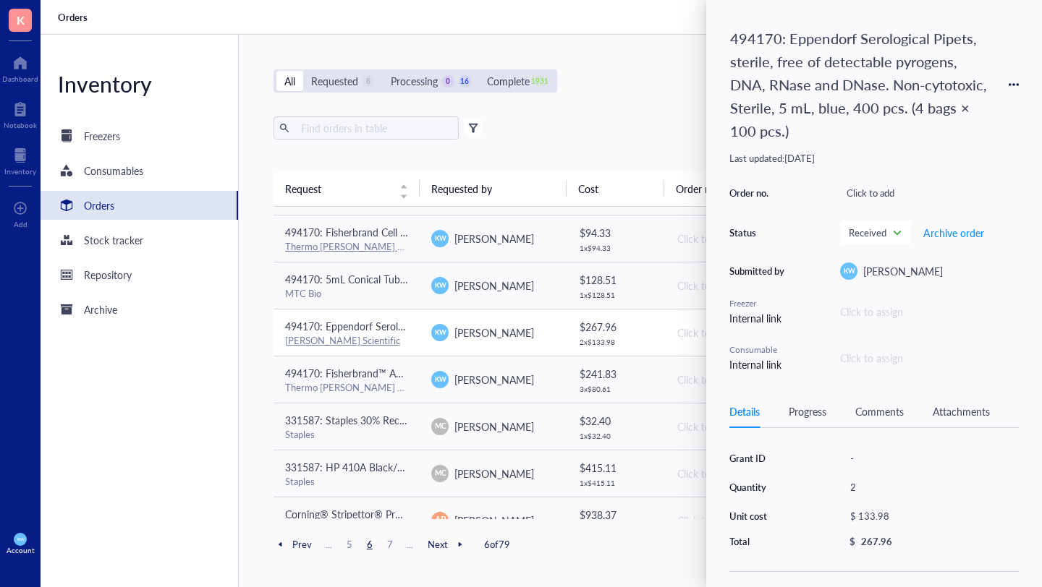
scroll to position [411, 0]
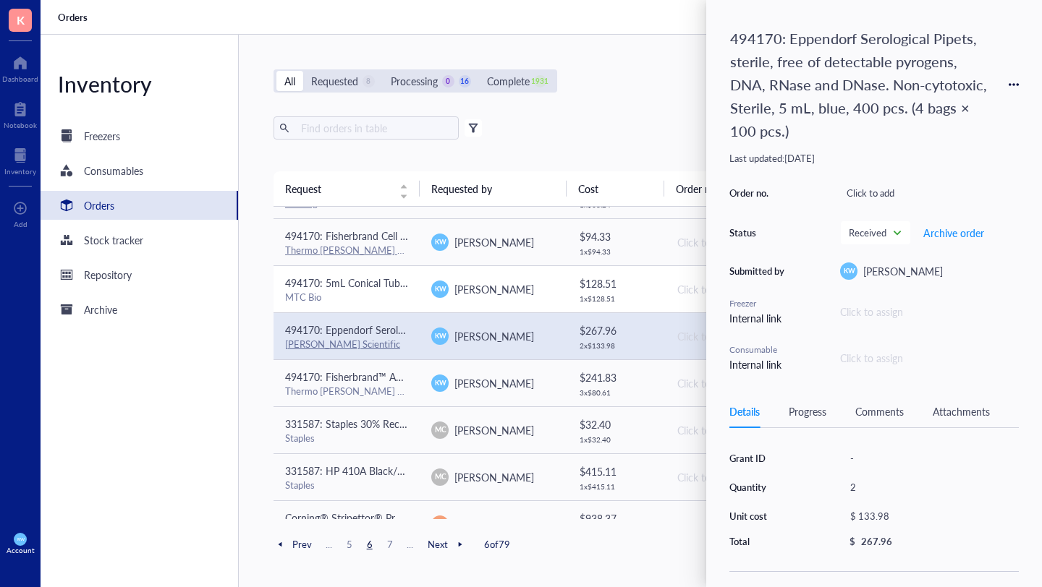
click at [391, 276] on span "494170: 5mL Conical Tubes 500/CS" at bounding box center [365, 283] width 161 height 14
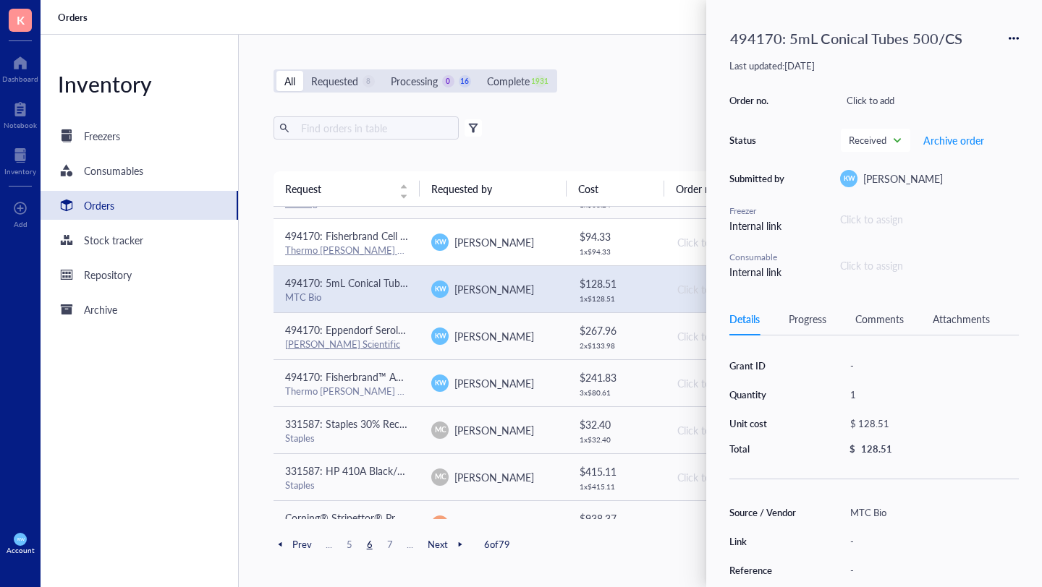
click at [392, 240] on span "494170: Fisherbrand Cell Scrapers" at bounding box center [361, 236] width 153 height 14
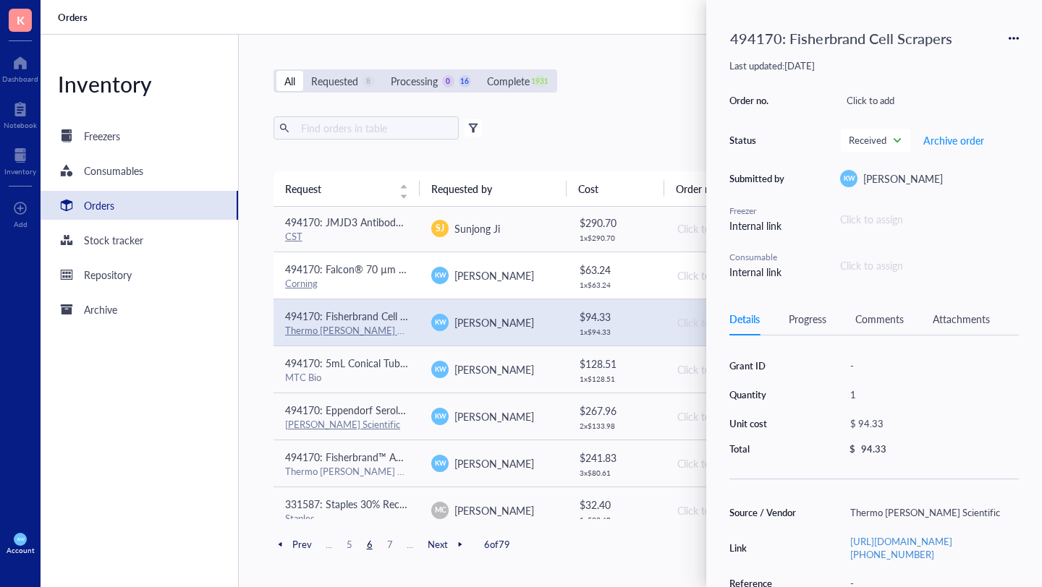
click at [396, 264] on span "494170: Falcon® 70 µm Cell Strainer, White, Sterile, Individually Packaged, 50/…" at bounding box center [472, 269] width 374 height 14
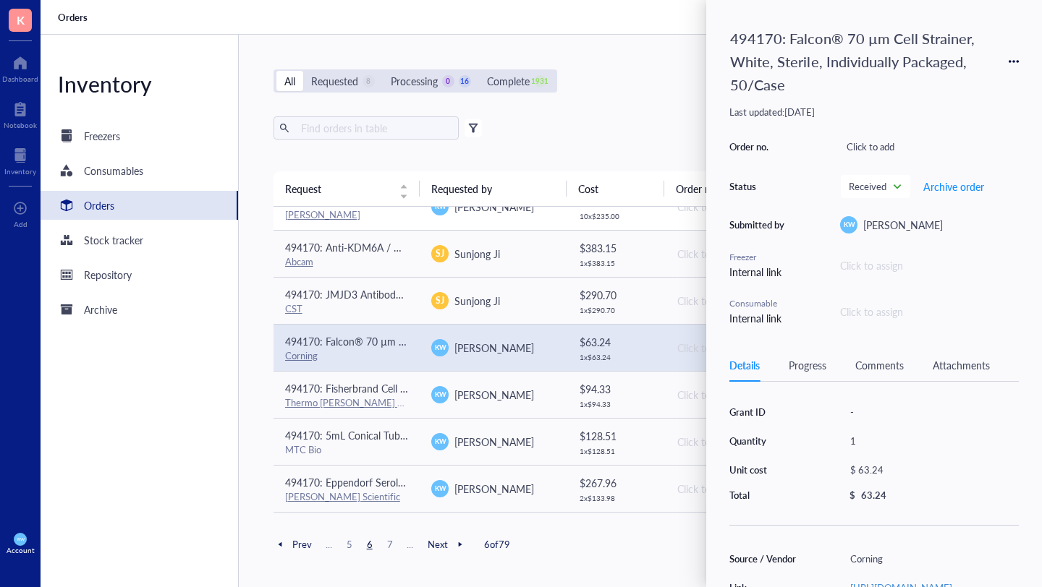
scroll to position [863, 0]
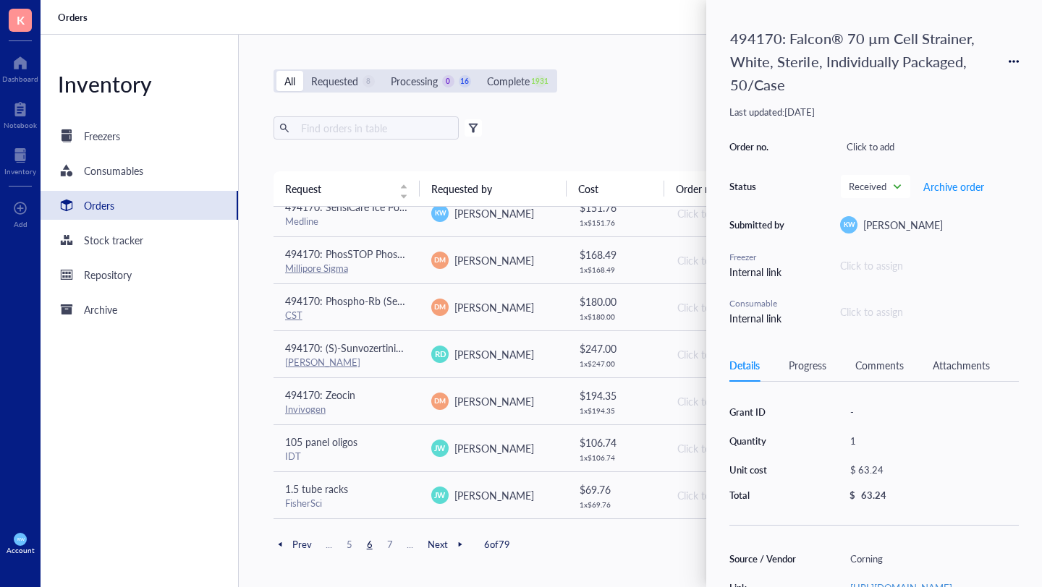
click at [390, 545] on span "7" at bounding box center [389, 544] width 17 height 13
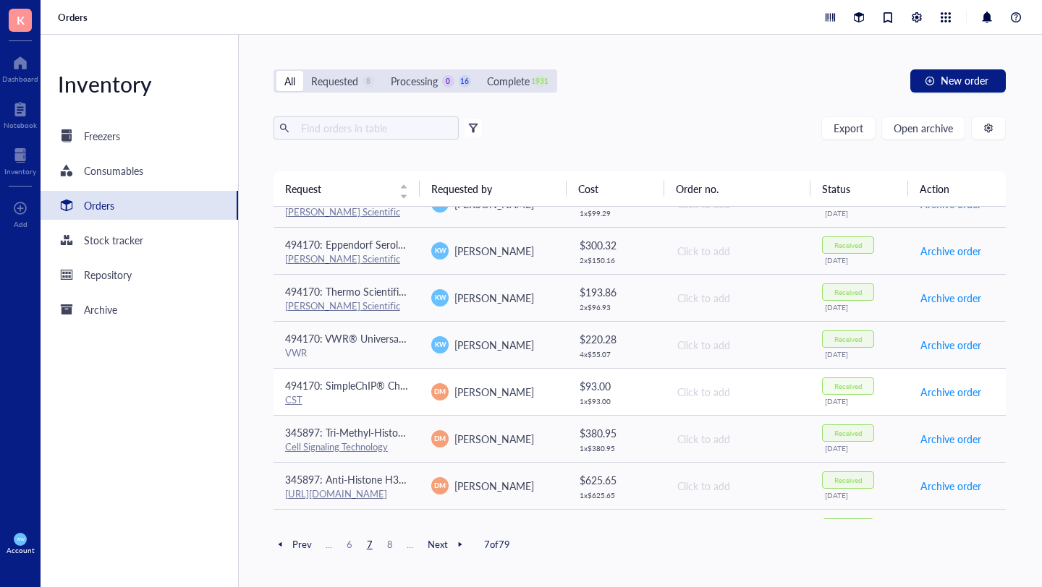
scroll to position [166, 0]
click at [381, 357] on div "VWR" at bounding box center [347, 354] width 124 height 13
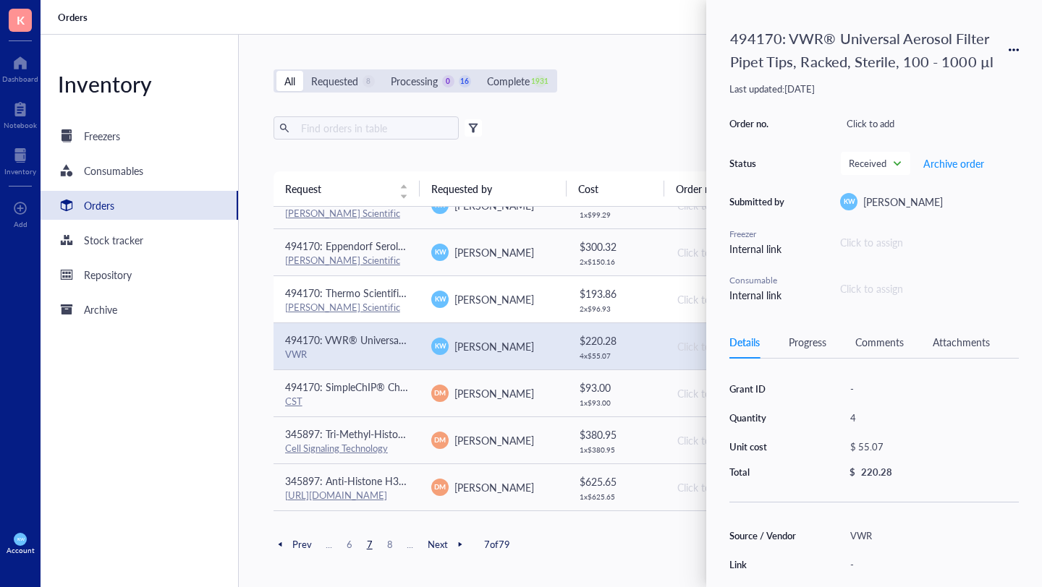
click at [373, 303] on div "[PERSON_NAME] Scientific" at bounding box center [347, 307] width 124 height 13
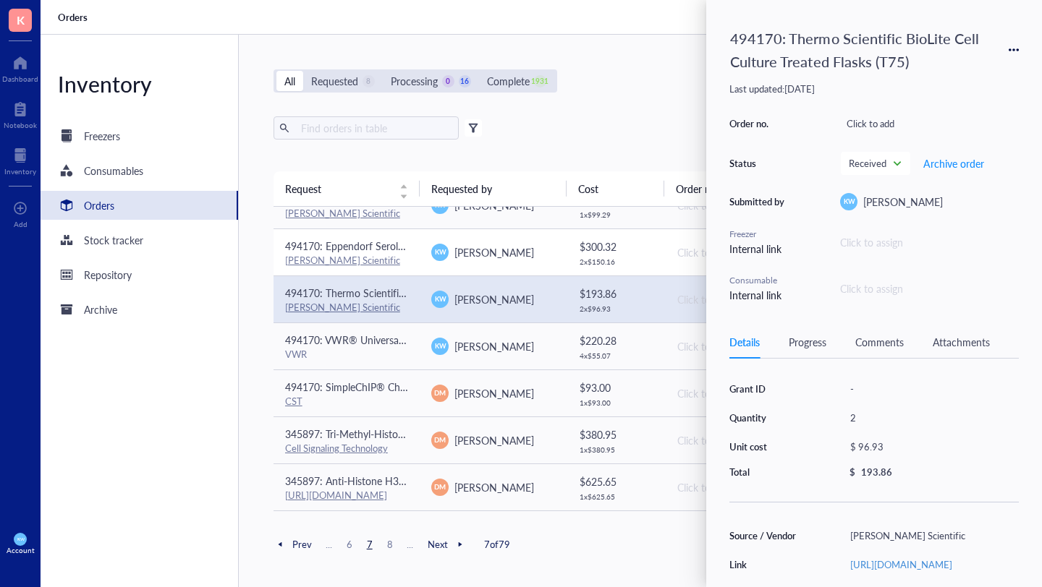
click at [376, 250] on span "494170: Eppendorf Serological Pipettes (10mL), Case of 400" at bounding box center [420, 246] width 270 height 14
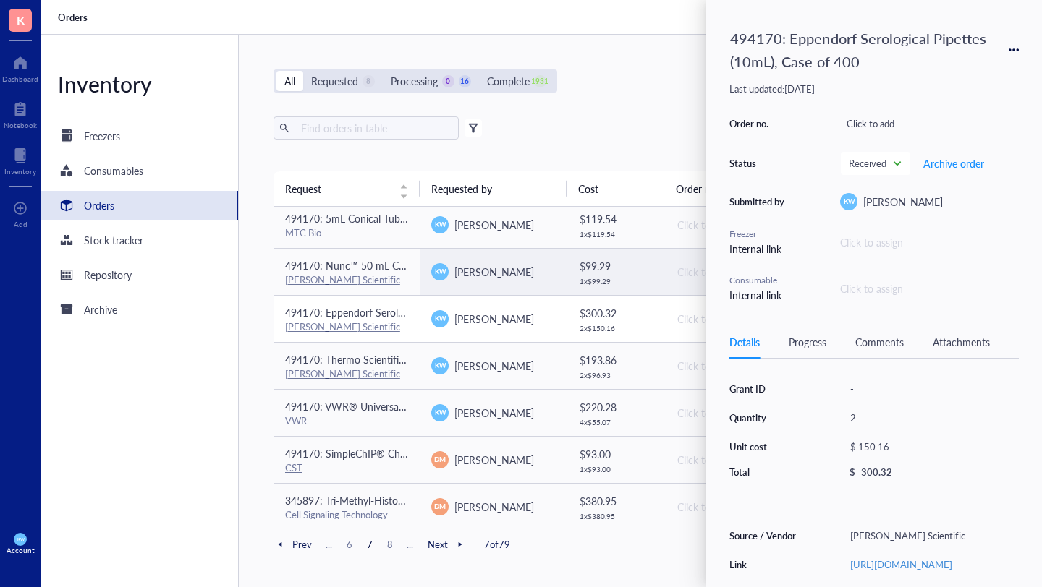
scroll to position [93, 0]
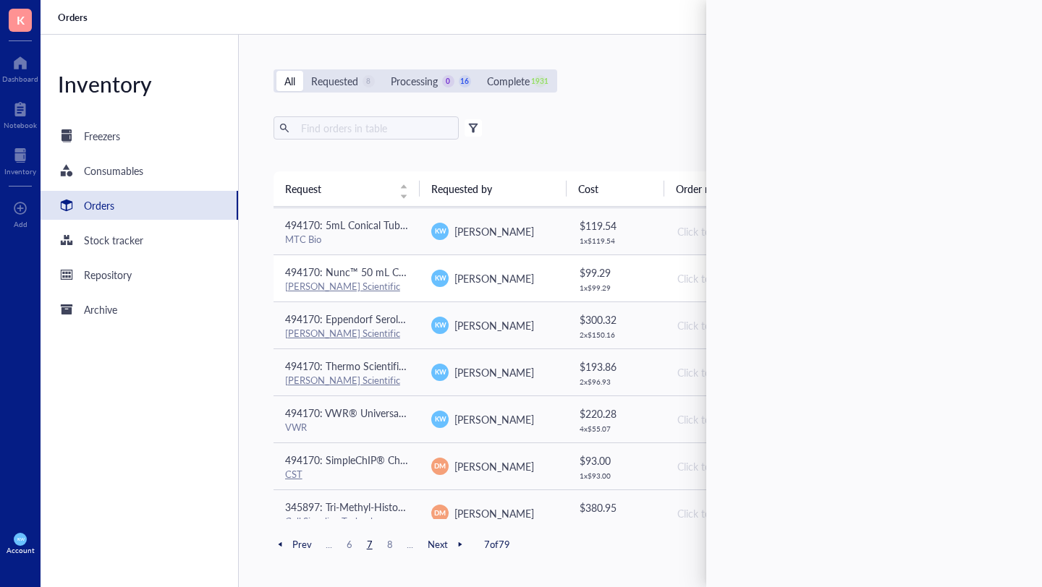
click at [380, 281] on div "[PERSON_NAME] Scientific" at bounding box center [347, 286] width 124 height 13
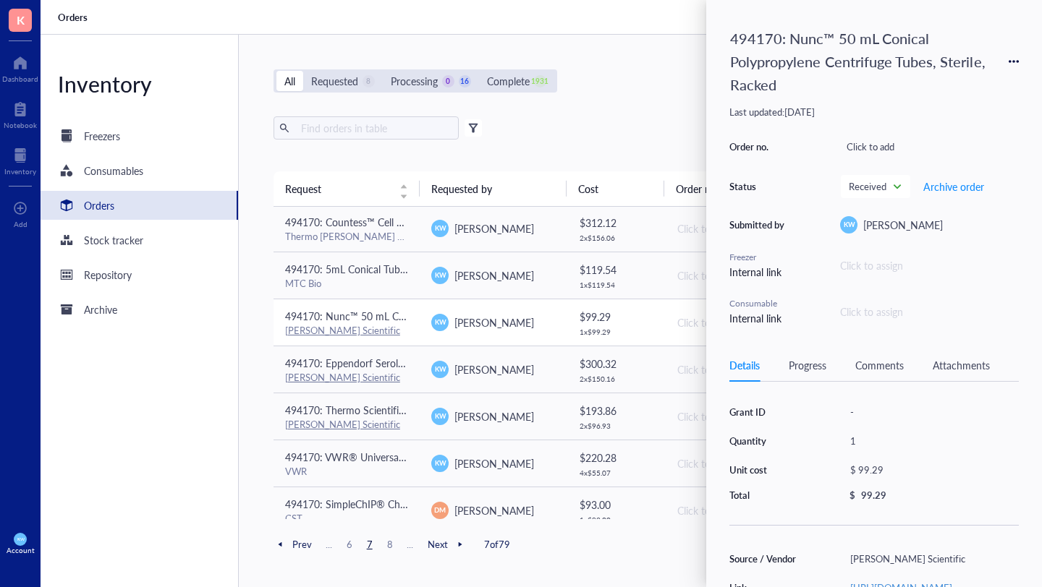
scroll to position [48, 0]
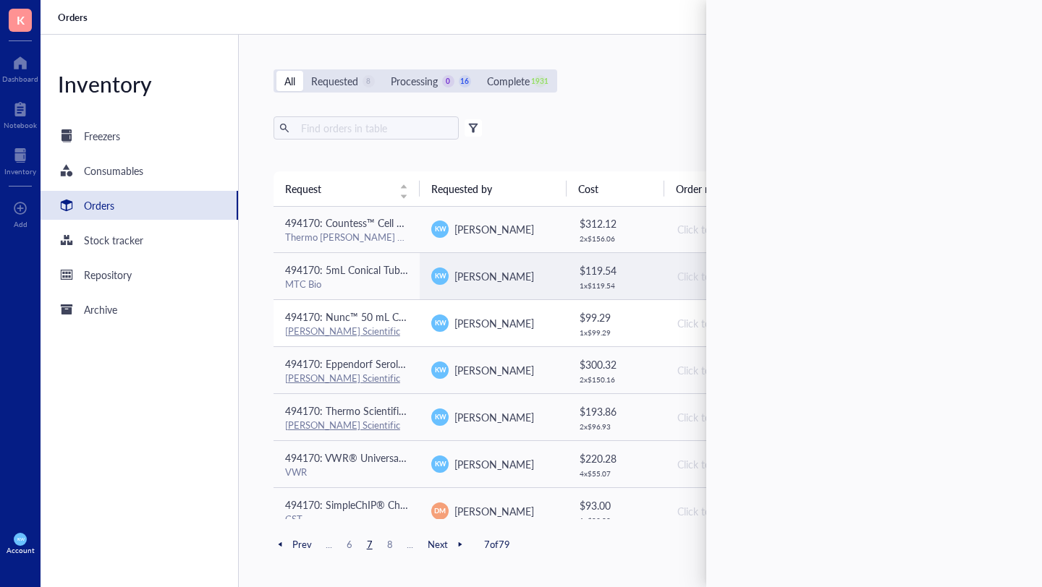
click at [380, 281] on div "MTC Bio" at bounding box center [347, 284] width 124 height 13
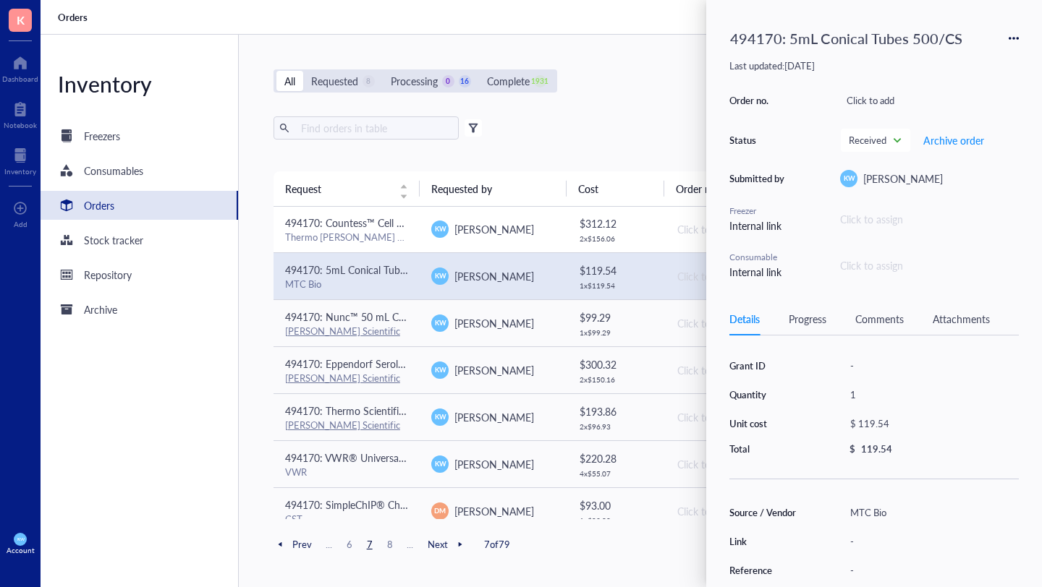
click at [389, 228] on span "494170: Countess™ Cell Counting Chamber Slides" at bounding box center [397, 223] width 224 height 14
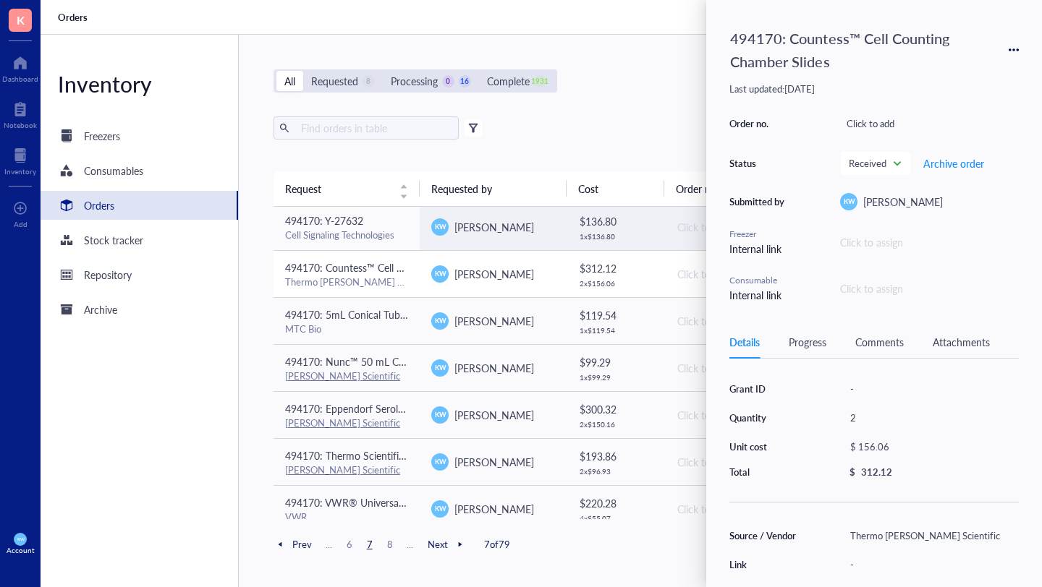
scroll to position [0, 0]
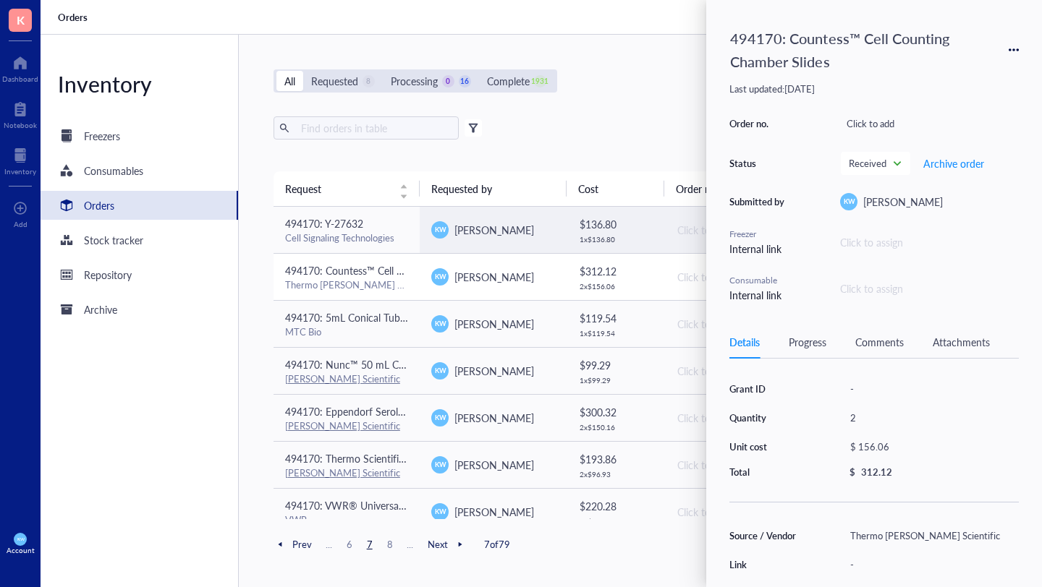
click at [389, 228] on div "494170: Y-27632" at bounding box center [347, 224] width 124 height 16
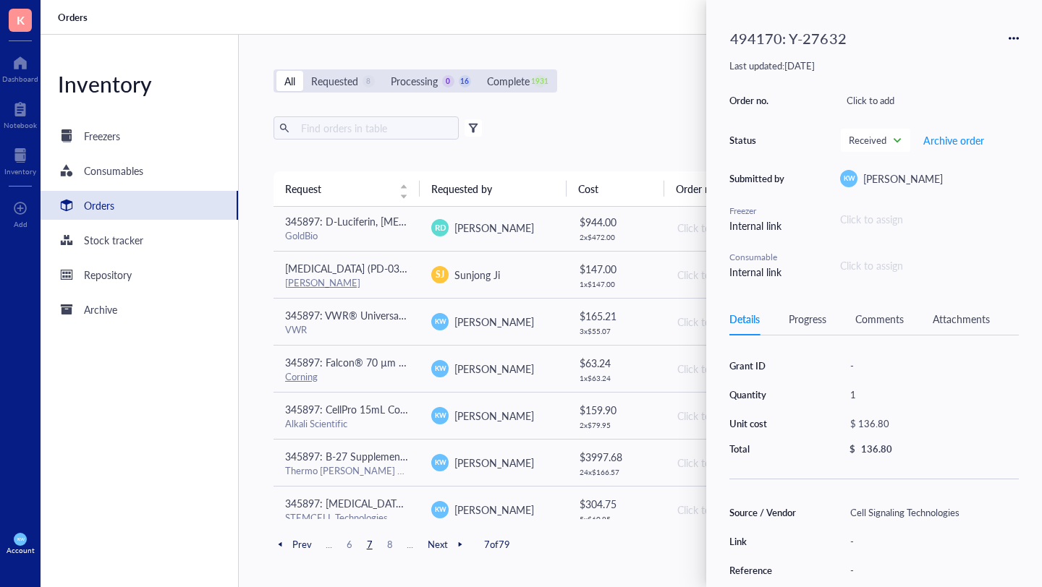
scroll to position [861, 0]
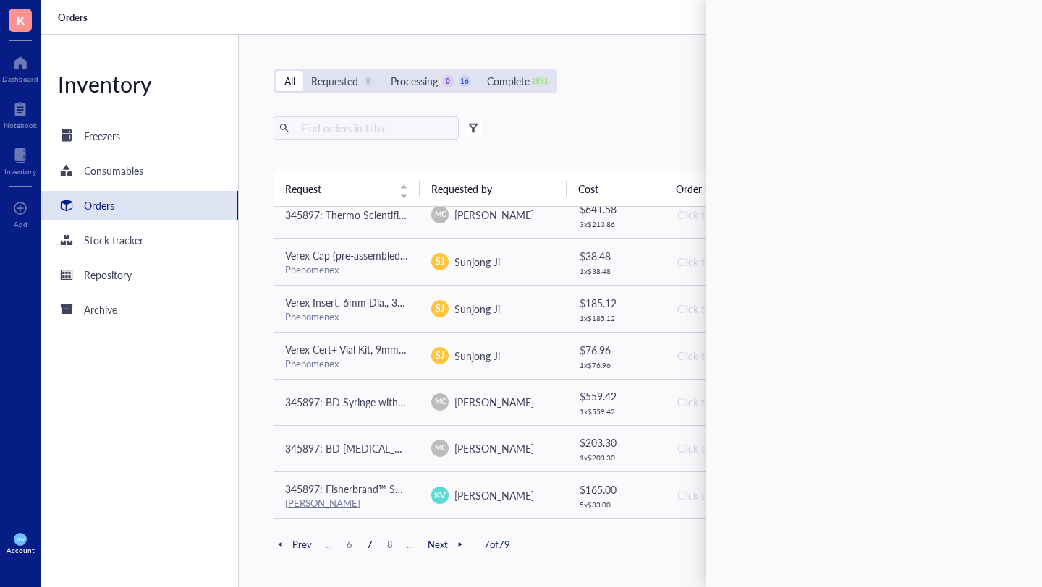
click at [387, 541] on span "8" at bounding box center [389, 544] width 17 height 13
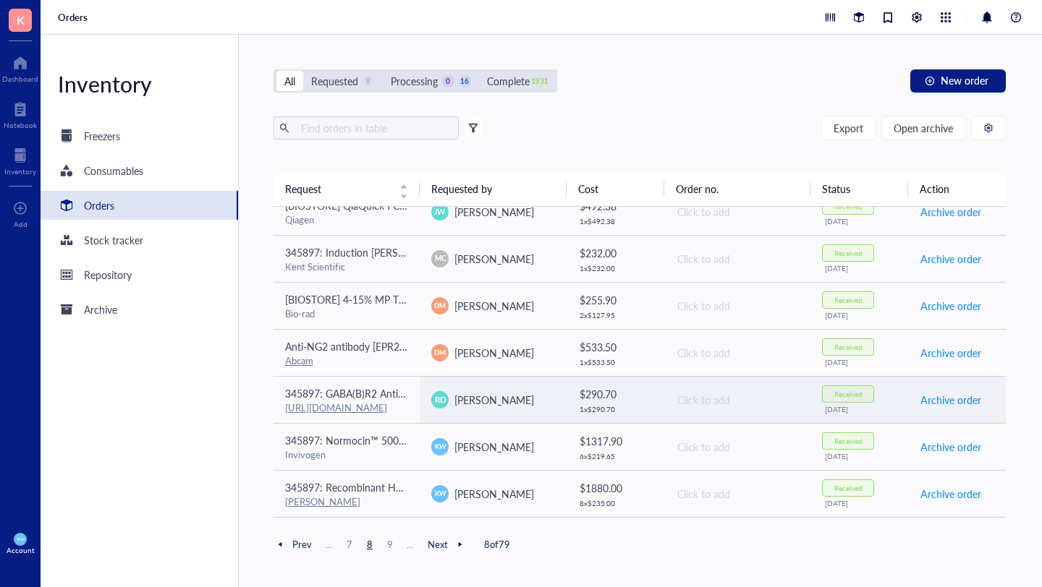
scroll to position [0, 0]
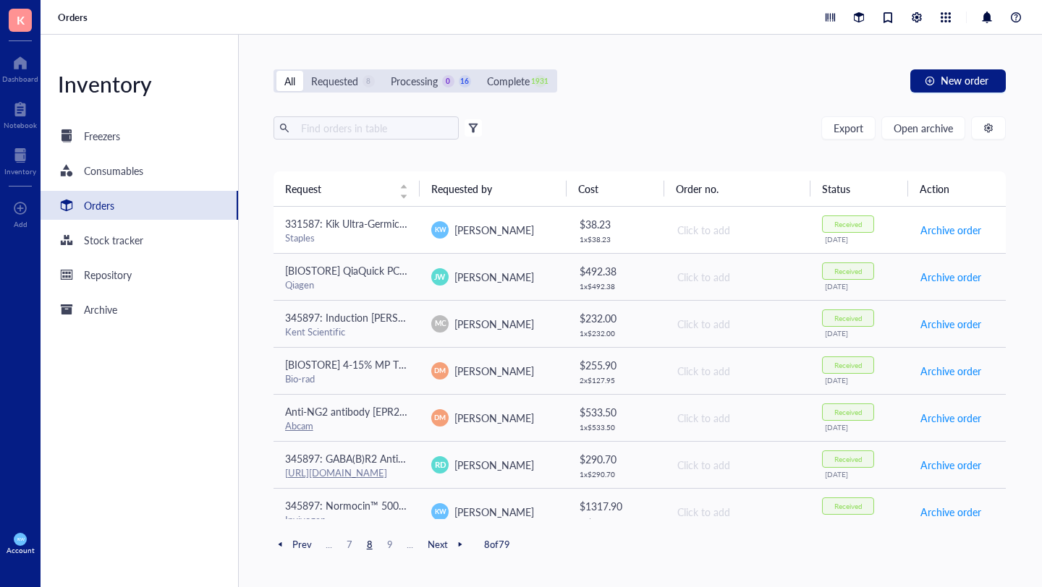
click at [396, 232] on div "Staples" at bounding box center [347, 238] width 124 height 13
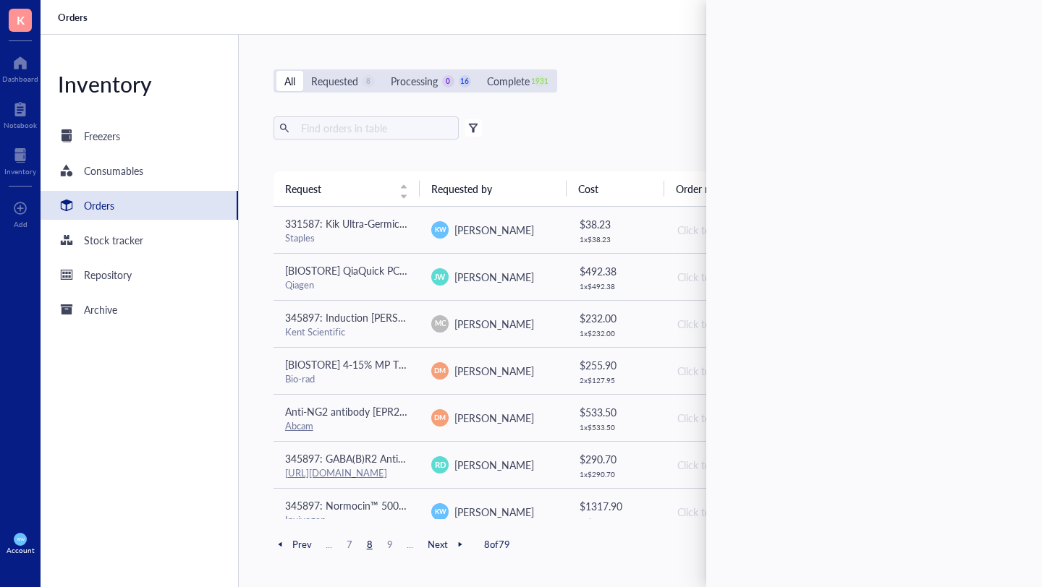
click at [624, 99] on div "All Requested 8 Processing 0 16 Complete 1931 New order Export Open archive Fil…" at bounding box center [640, 311] width 802 height 553
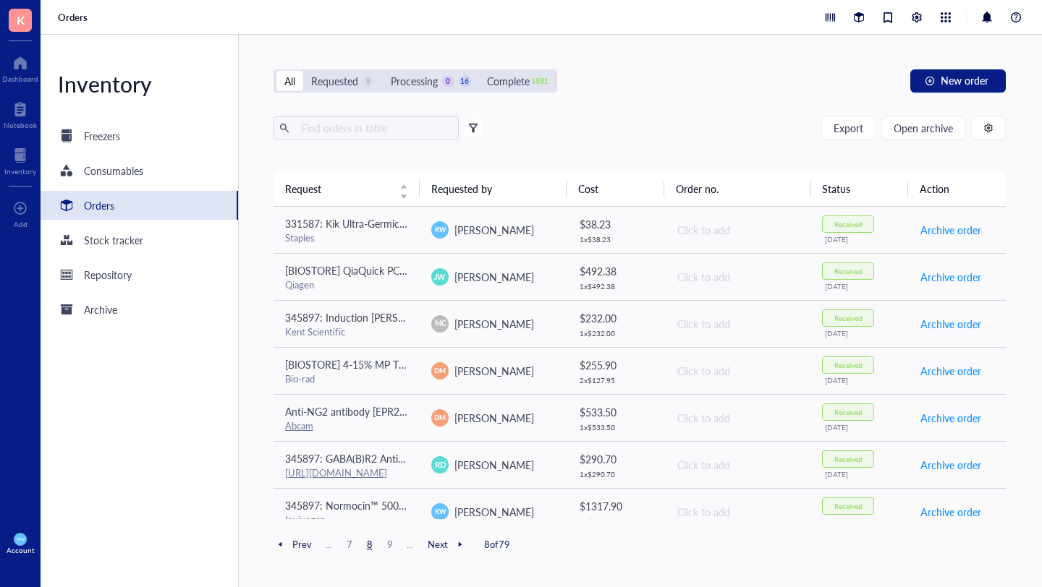
click at [384, 546] on span "9" at bounding box center [389, 544] width 17 height 13
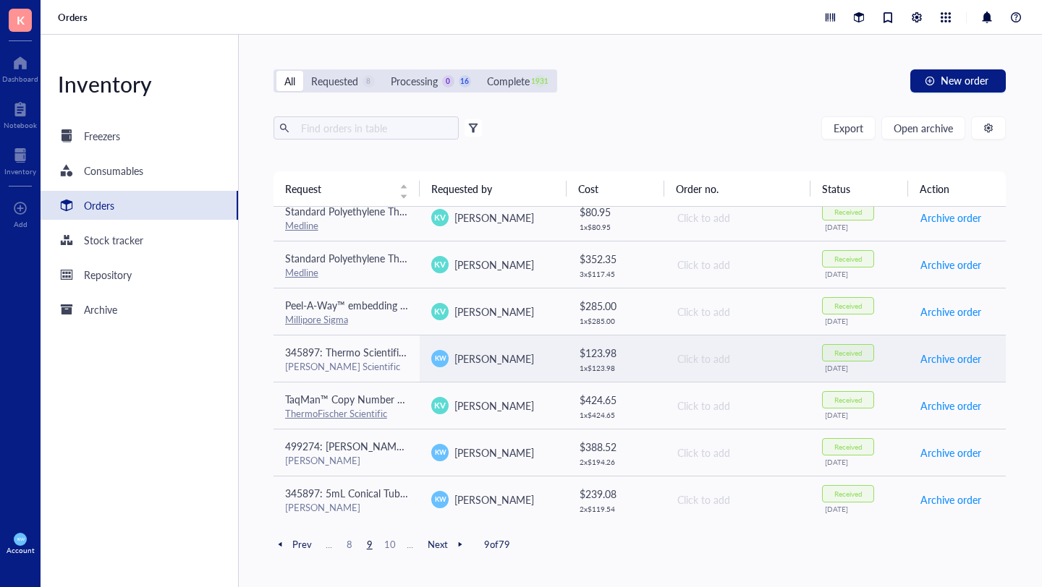
scroll to position [721, 0]
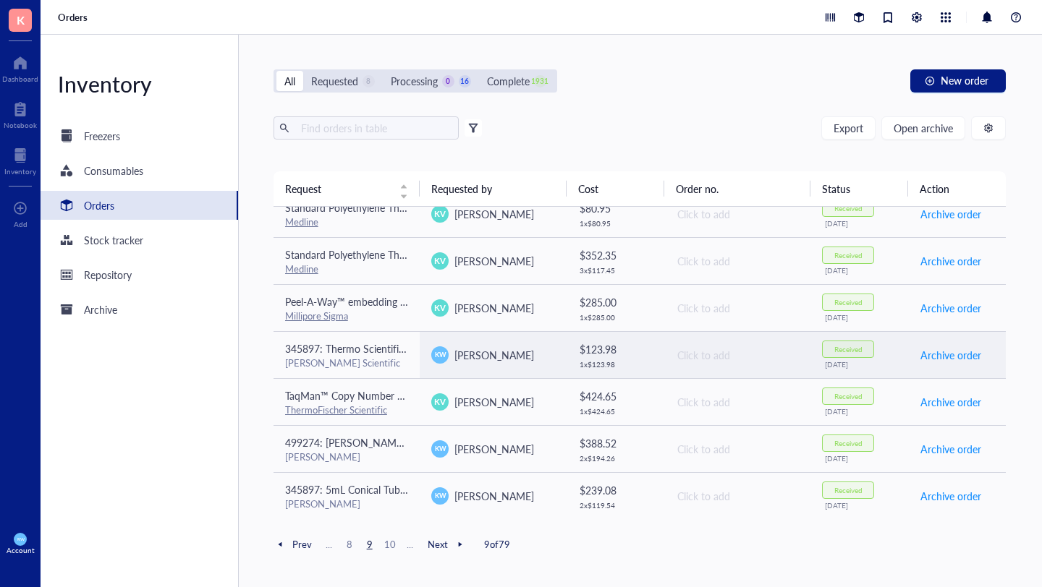
click at [409, 353] on td "345897: Thermo Scientific™ BioLite™ Cell Culture Treated Flasks (25cm2) T25 [PE…" at bounding box center [346, 354] width 147 height 47
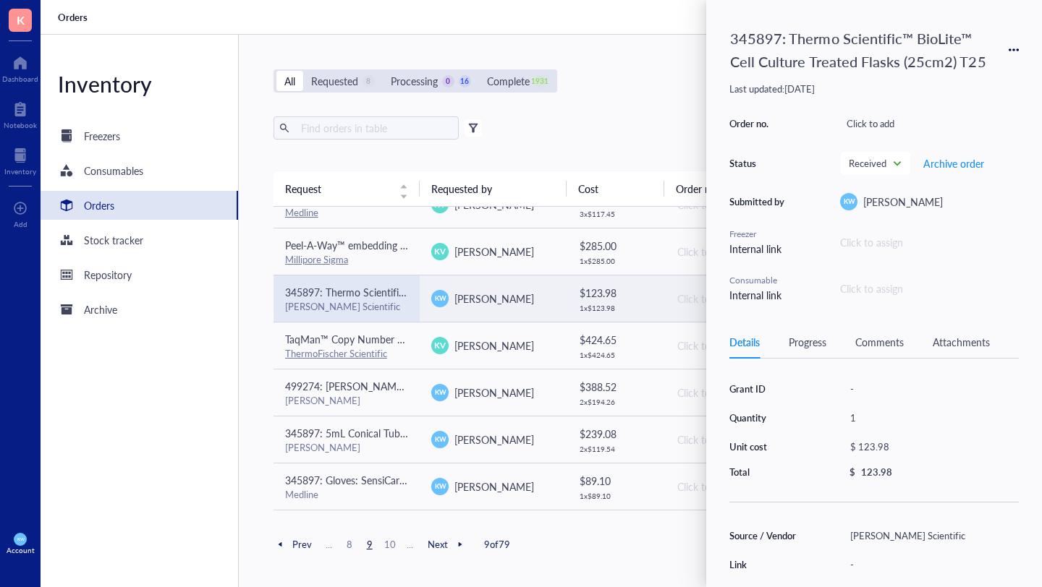
scroll to position [863, 0]
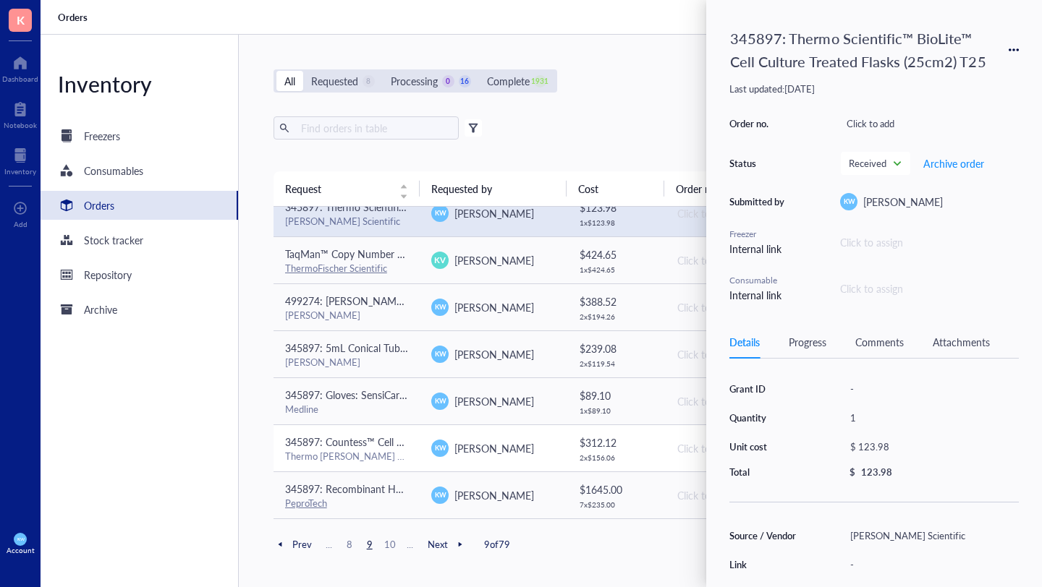
click at [383, 454] on div "Thermo [PERSON_NAME] Scientific" at bounding box center [347, 456] width 124 height 13
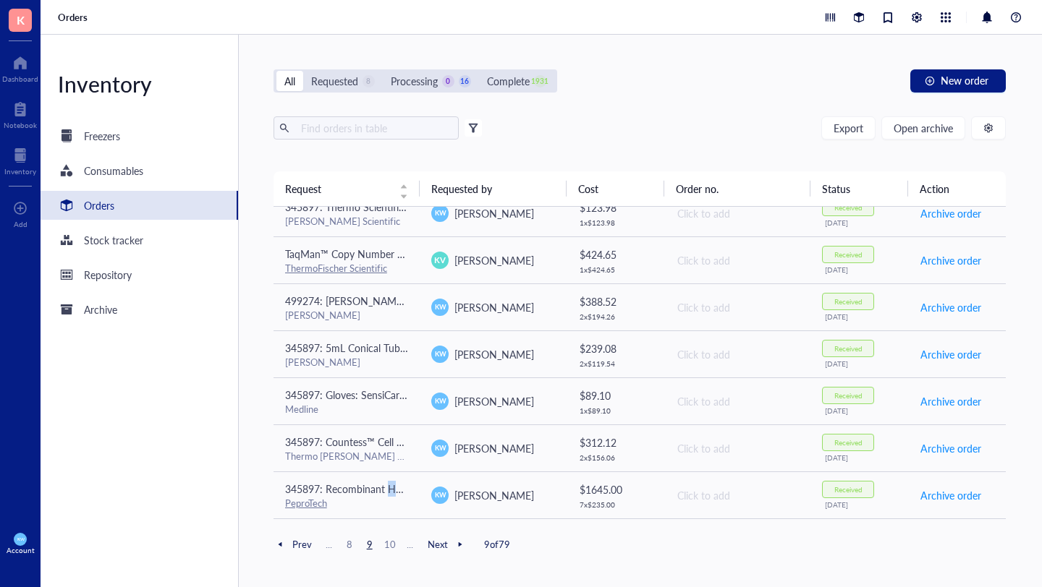
click at [391, 547] on span "10" at bounding box center [389, 544] width 17 height 13
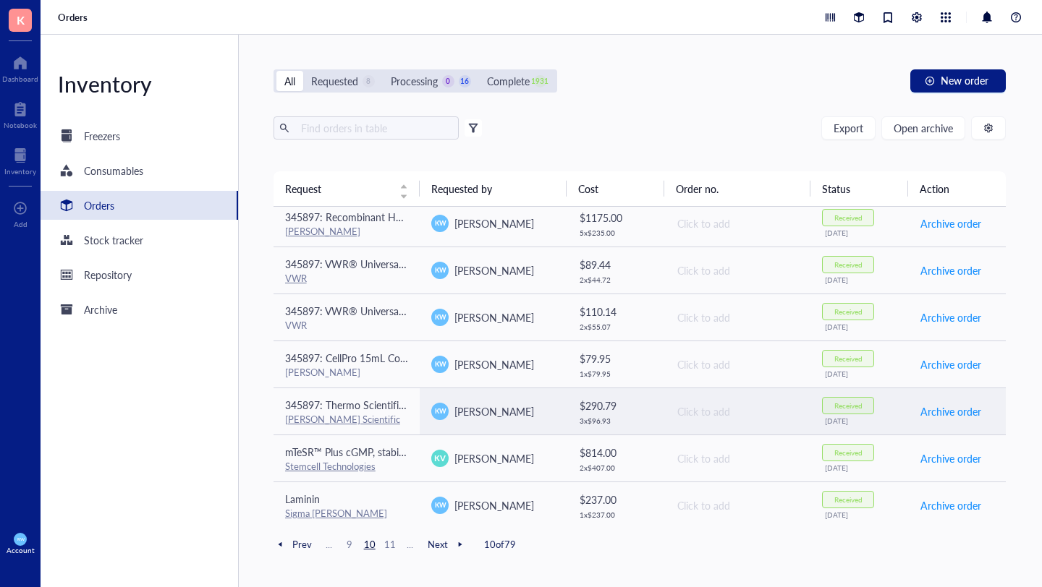
scroll to position [0, 0]
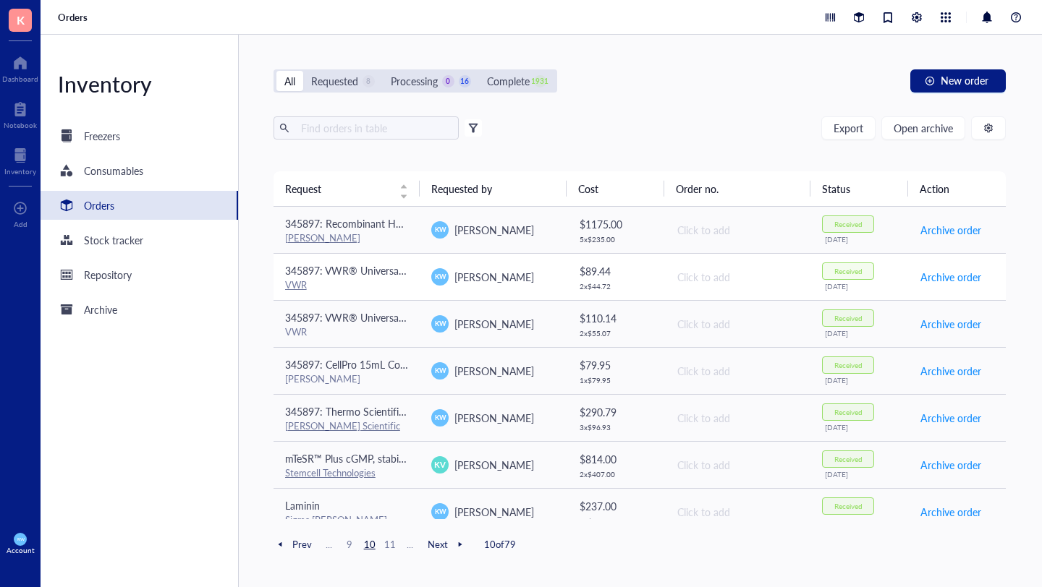
click at [387, 285] on div "VWR" at bounding box center [347, 285] width 124 height 13
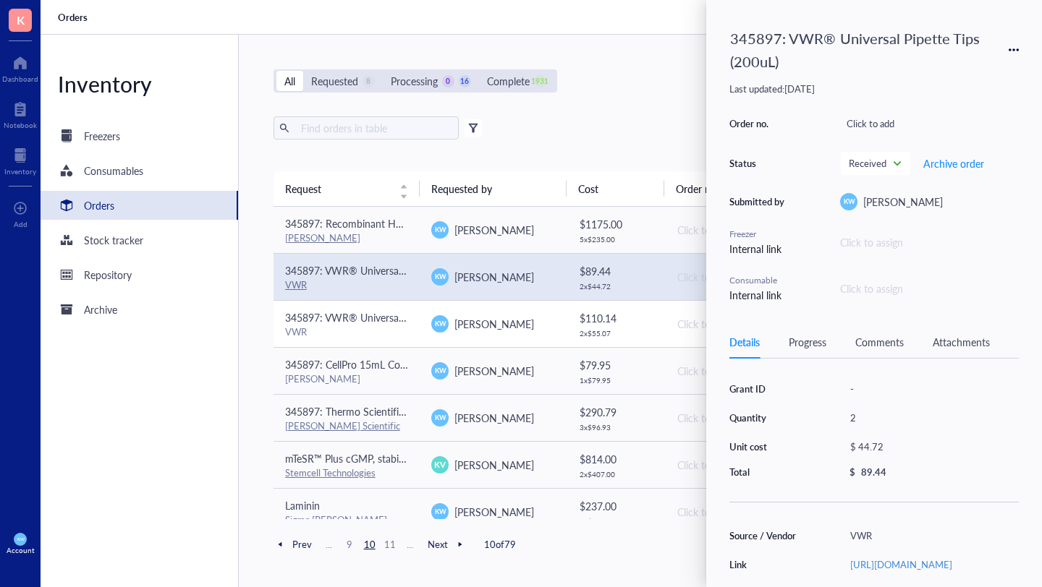
click at [389, 333] on div "VWR" at bounding box center [347, 332] width 124 height 13
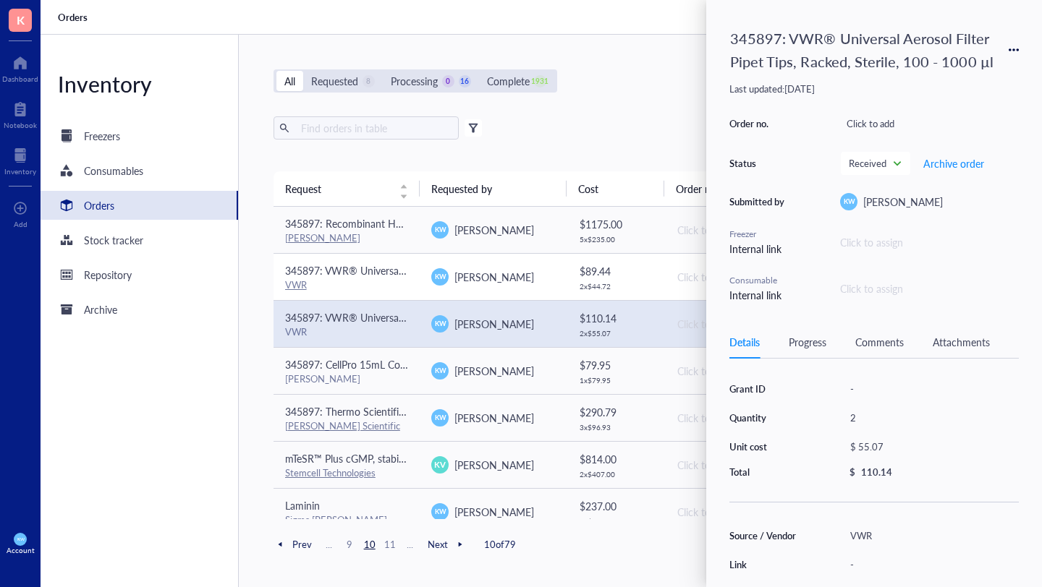
click at [376, 255] on td "345897: VWR® Universal Pipette Tips (200uL) VWR" at bounding box center [346, 276] width 147 height 47
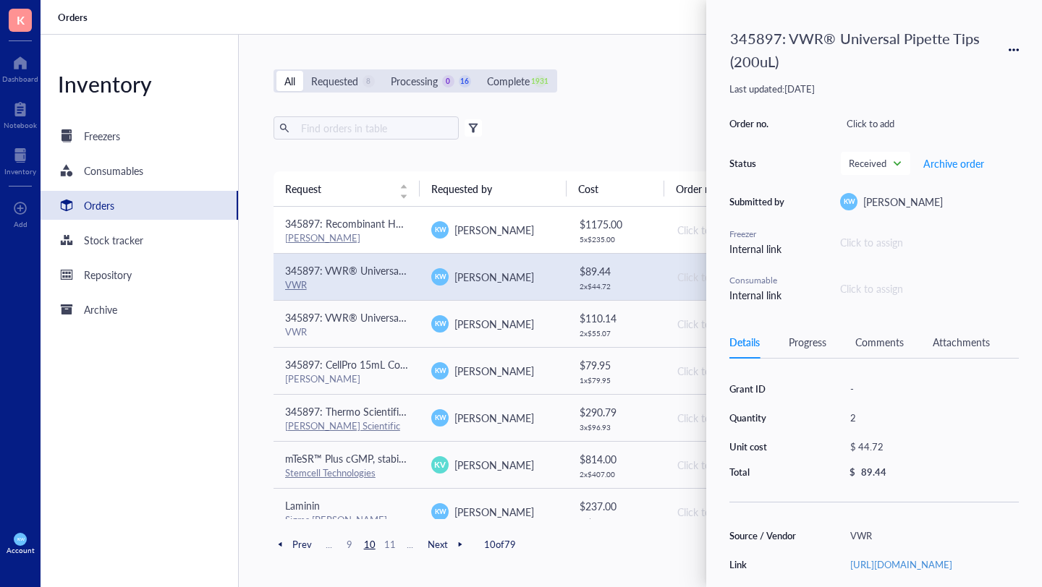
click at [374, 238] on div "[PERSON_NAME]" at bounding box center [347, 238] width 124 height 13
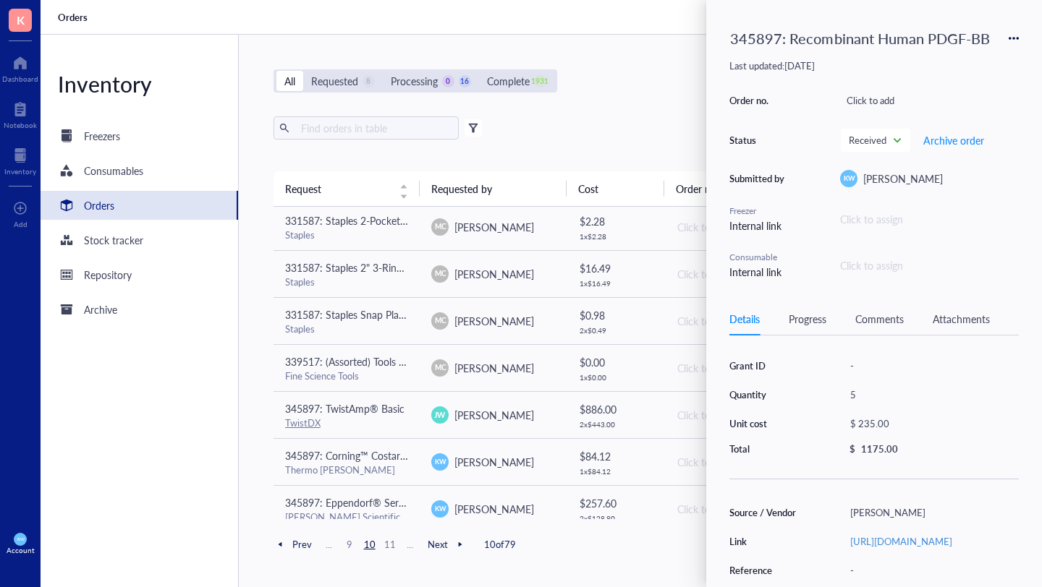
scroll to position [862, 0]
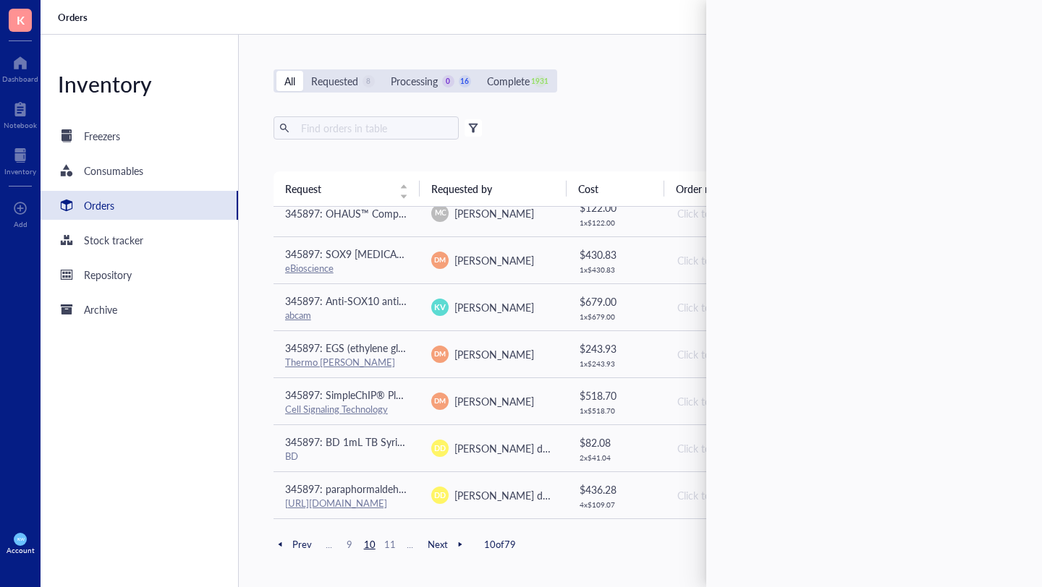
click at [389, 545] on span "11" at bounding box center [389, 544] width 17 height 13
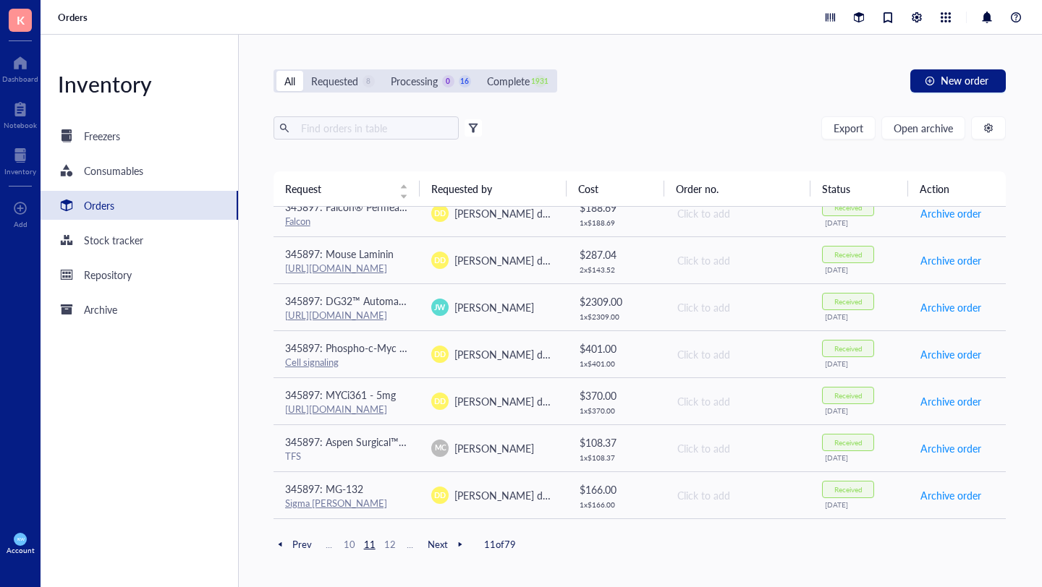
click at [391, 544] on span "12" at bounding box center [389, 544] width 17 height 13
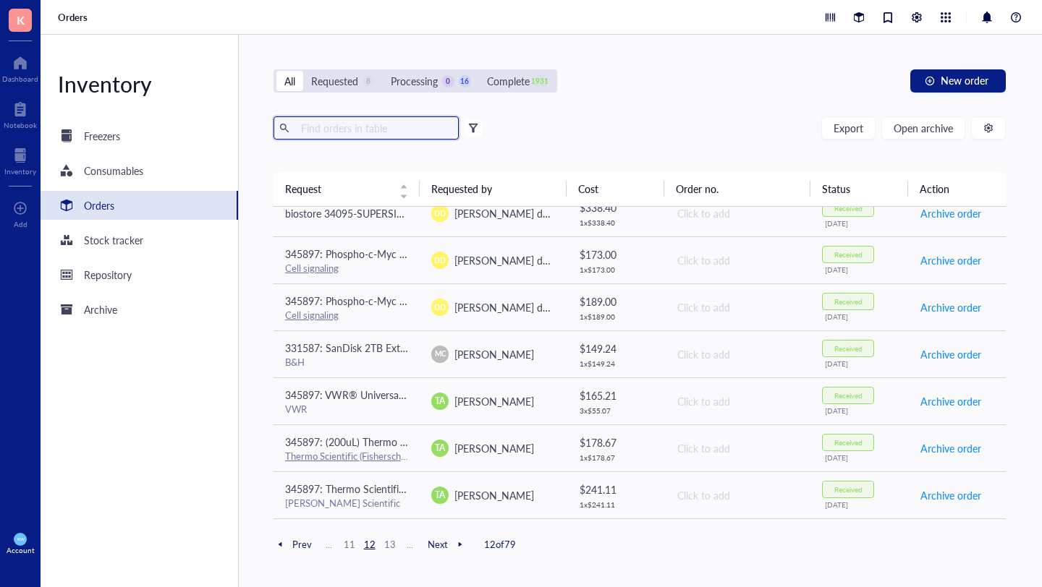
click at [339, 130] on input "text" at bounding box center [374, 128] width 158 height 22
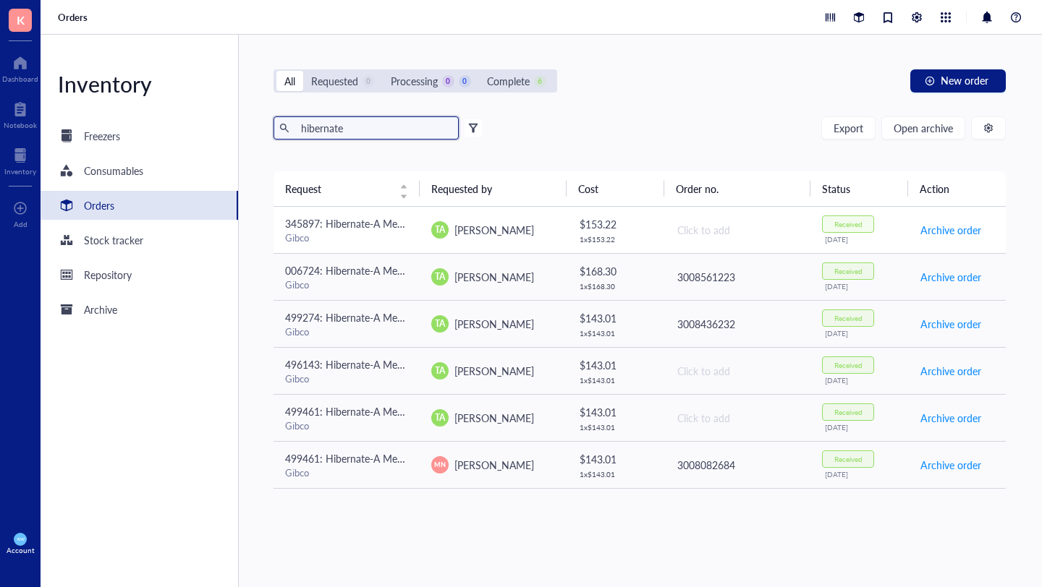
type input "hibernate"
click at [744, 213] on td "Click to add" at bounding box center [737, 230] width 147 height 47
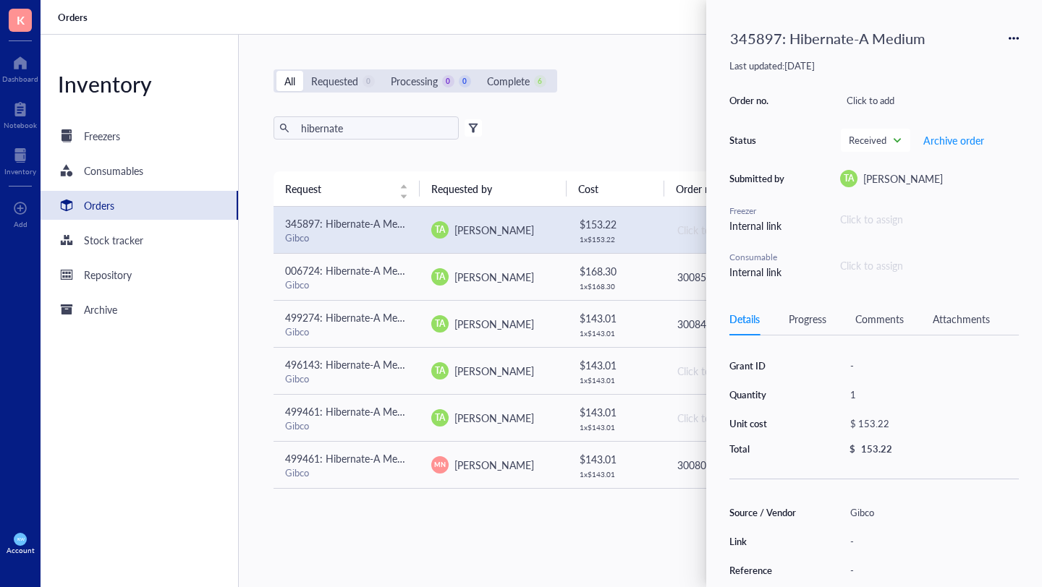
scroll to position [191, 0]
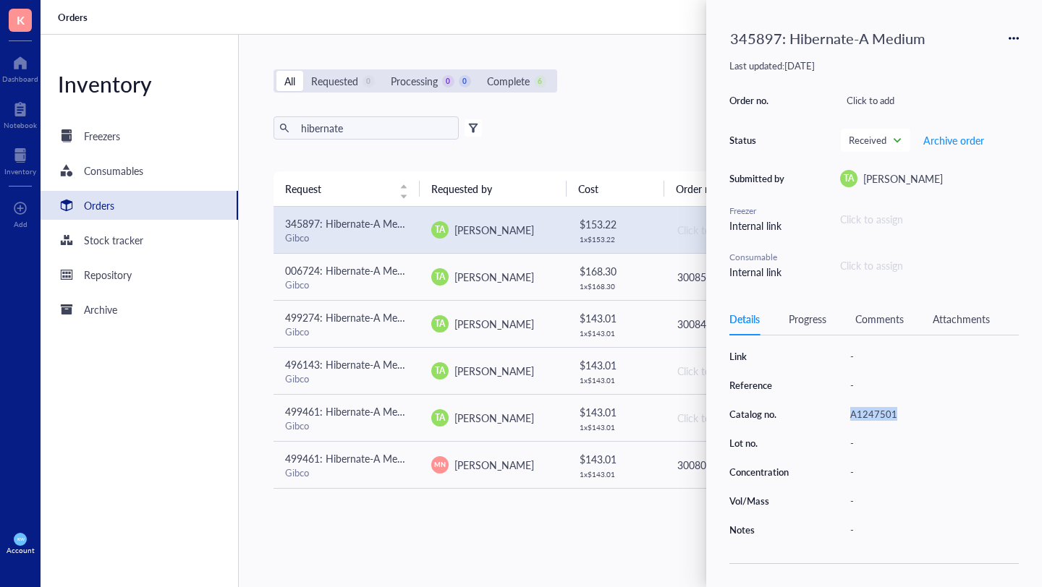
drag, startPoint x: 900, startPoint y: 411, endPoint x: 851, endPoint y: 410, distance: 49.2
click at [851, 410] on div "A1247501" at bounding box center [931, 414] width 175 height 20
click at [622, 125] on div "hibernate Export Open archive" at bounding box center [639, 127] width 733 height 23
click at [884, 404] on div "A1247501" at bounding box center [931, 414] width 175 height 20
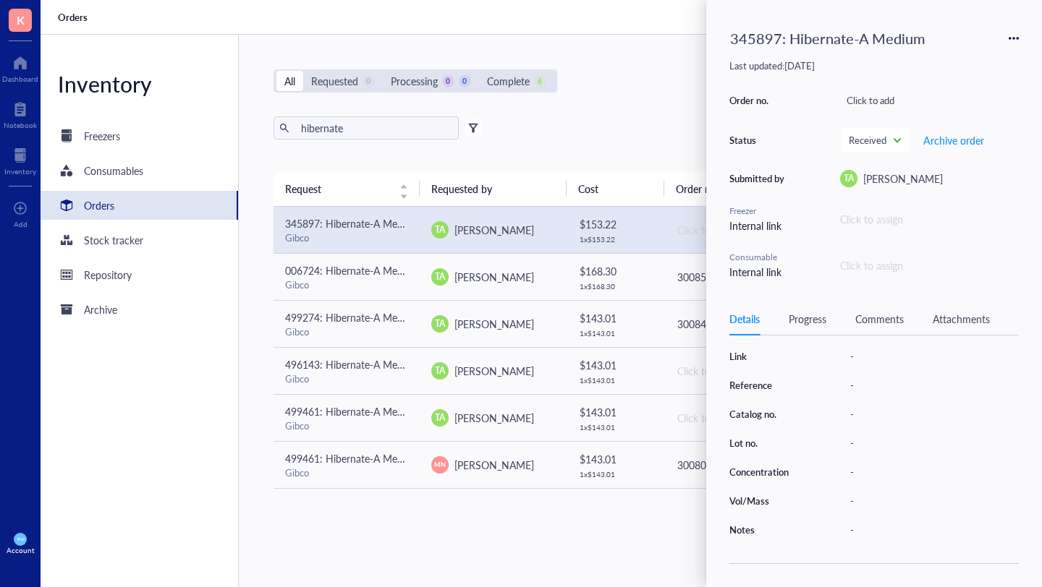
click at [867, 446] on div "-" at bounding box center [931, 443] width 175 height 20
click at [752, 408] on div "Catalog no." at bounding box center [766, 414] width 74 height 13
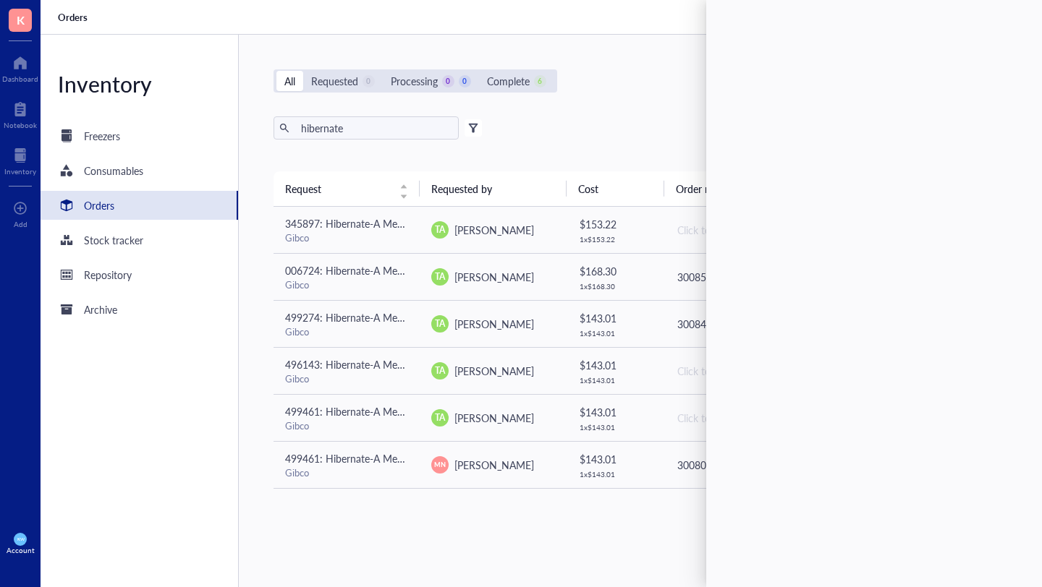
click at [614, 108] on div "All Requested 0 Processing 0 0 Complete 6 New order hibernate Export Open archi…" at bounding box center [640, 311] width 802 height 553
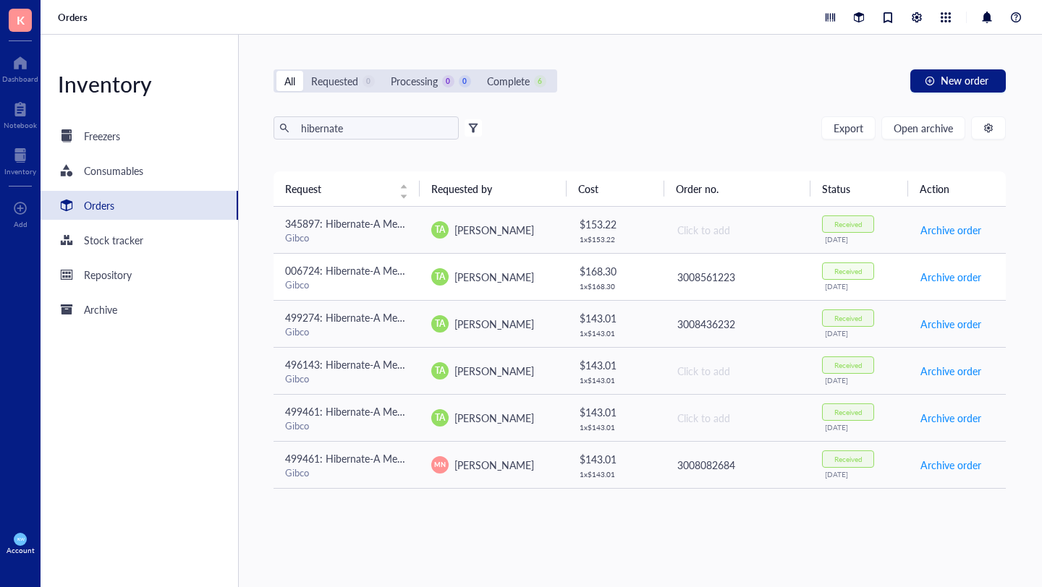
click at [515, 279] on div "TA [PERSON_NAME]" at bounding box center [493, 276] width 124 height 17
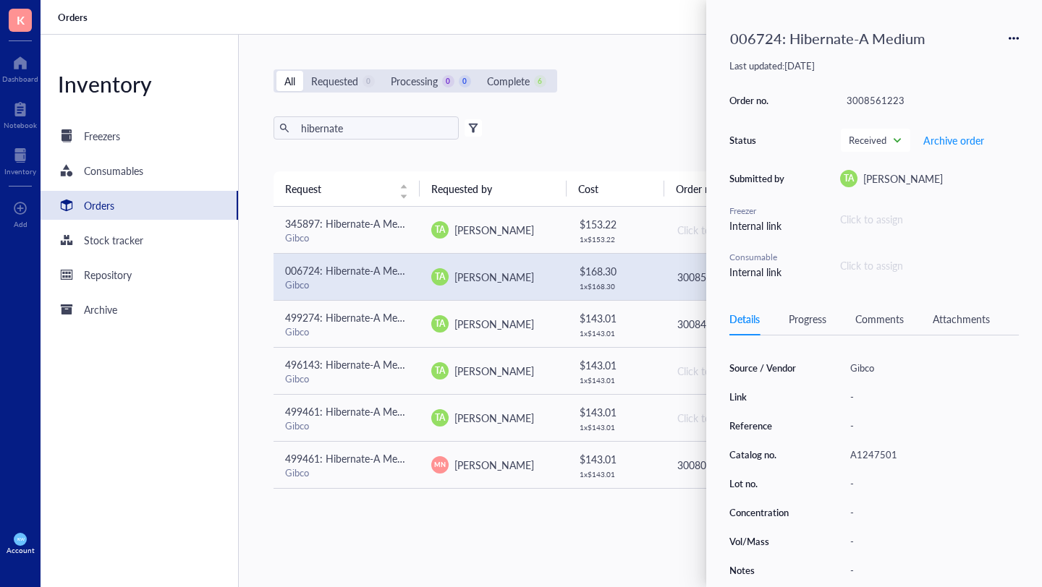
scroll to position [191, 0]
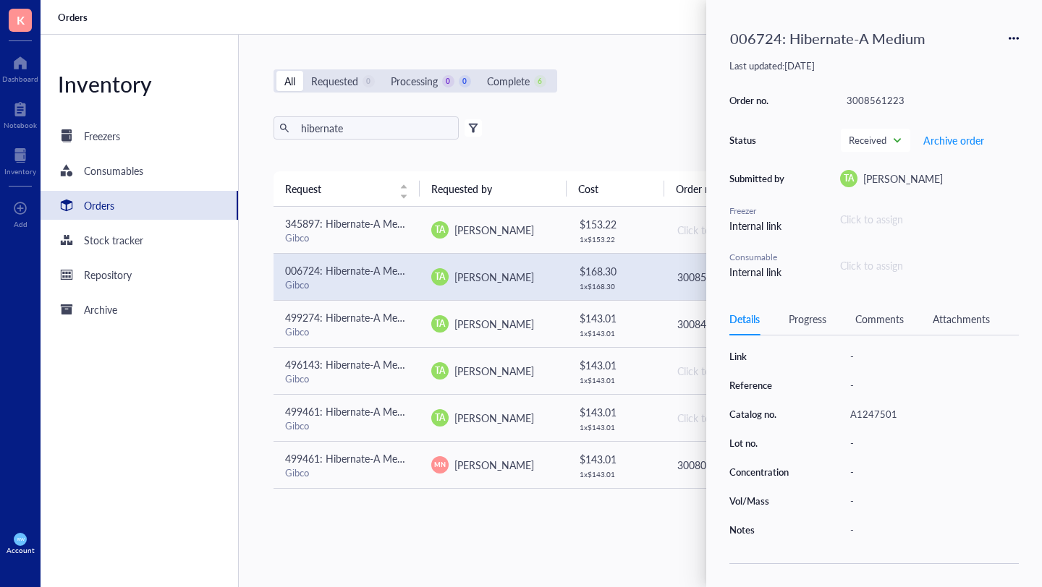
click at [872, 407] on div "A1247501" at bounding box center [931, 414] width 175 height 20
drag, startPoint x: 899, startPoint y: 409, endPoint x: 836, endPoint y: 412, distance: 62.3
click at [836, 412] on div "Source / Vendor Gibco Link - Reference - Catalog no. A1247501 Lot no. - Concent…" at bounding box center [873, 429] width 289 height 223
click at [616, 67] on div "All Requested 0 Processing 0 0 Complete 6 New order hibernate Export Open archi…" at bounding box center [640, 311] width 802 height 553
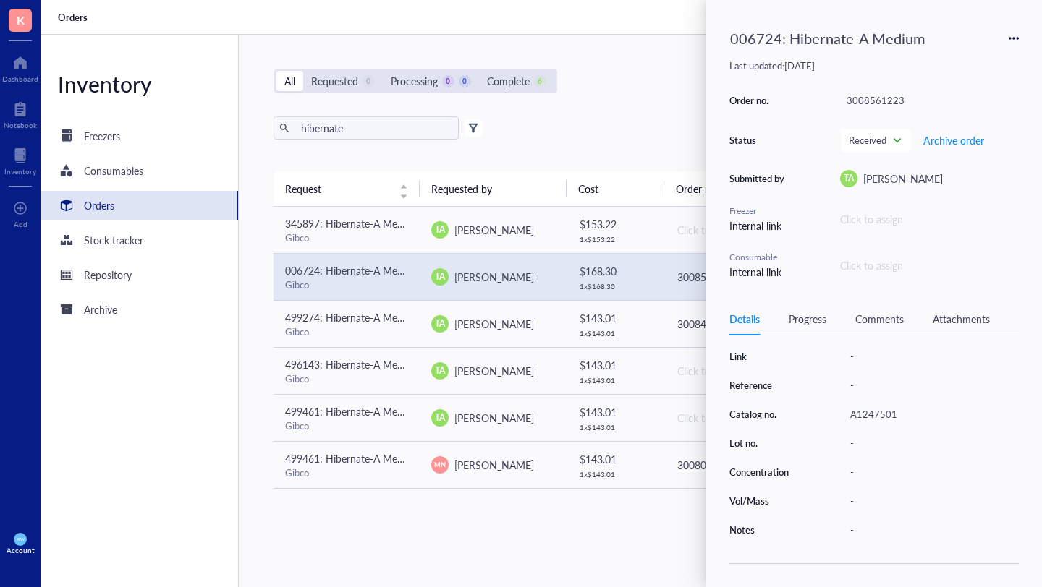
click at [616, 67] on div "All Requested 0 Processing 0 0 Complete 6 New order hibernate Export Open archi…" at bounding box center [640, 311] width 802 height 553
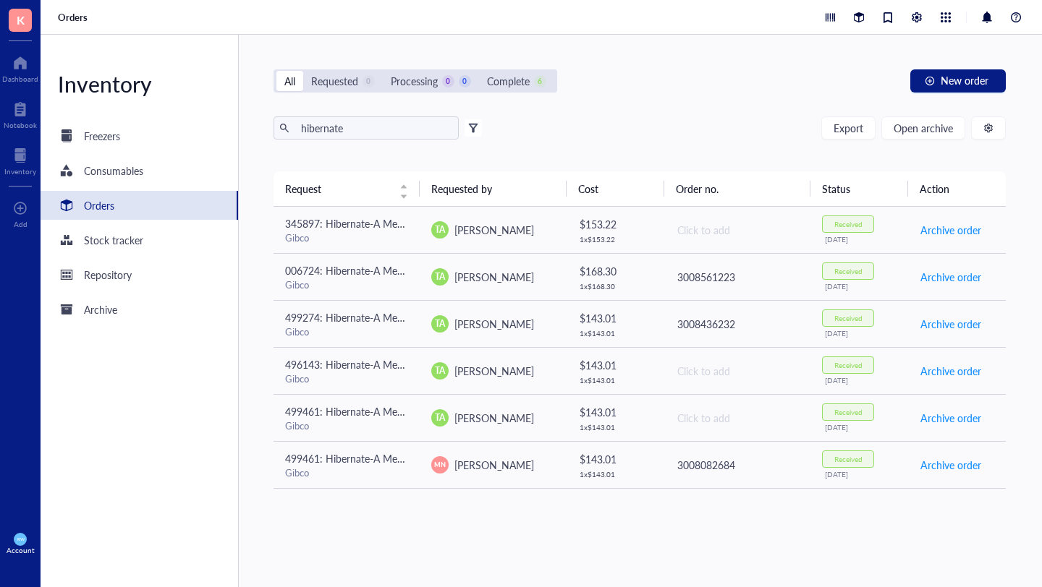
click at [289, 77] on div "All" at bounding box center [289, 81] width 11 height 16
click at [276, 71] on input "All" at bounding box center [276, 71] width 0 height 0
click at [289, 77] on div "All" at bounding box center [289, 81] width 11 height 16
click at [276, 71] on input "All" at bounding box center [276, 71] width 0 height 0
click at [10, 75] on div "Dashboard" at bounding box center [20, 79] width 36 height 9
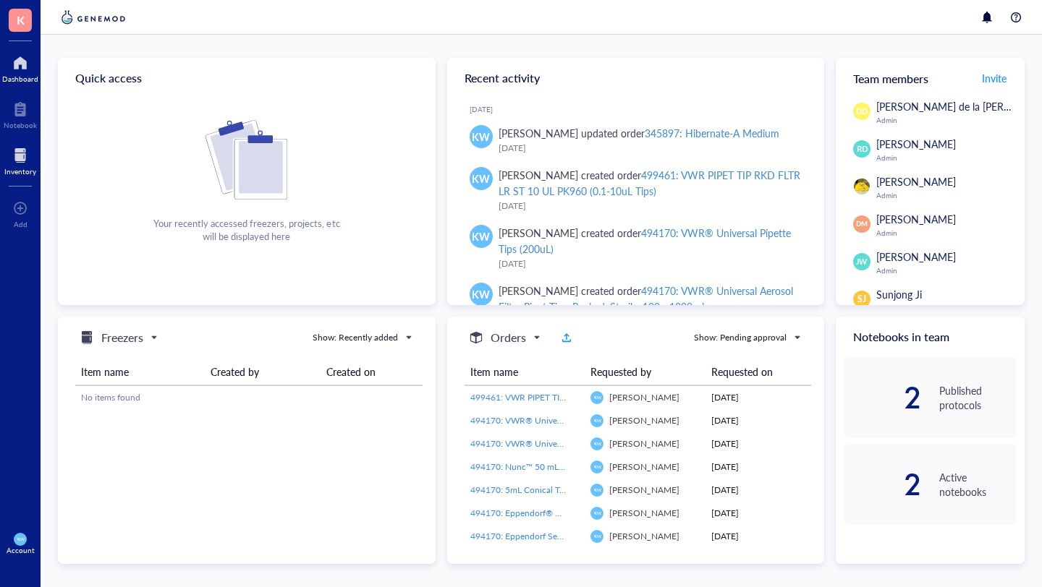
click at [20, 148] on div at bounding box center [20, 155] width 32 height 23
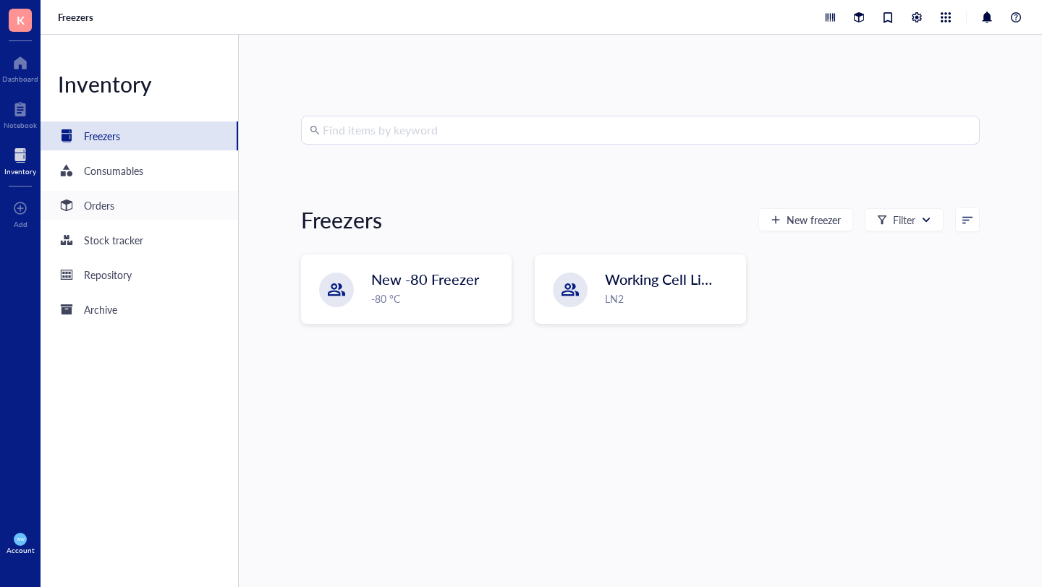
click at [90, 209] on div "Orders" at bounding box center [99, 206] width 30 height 16
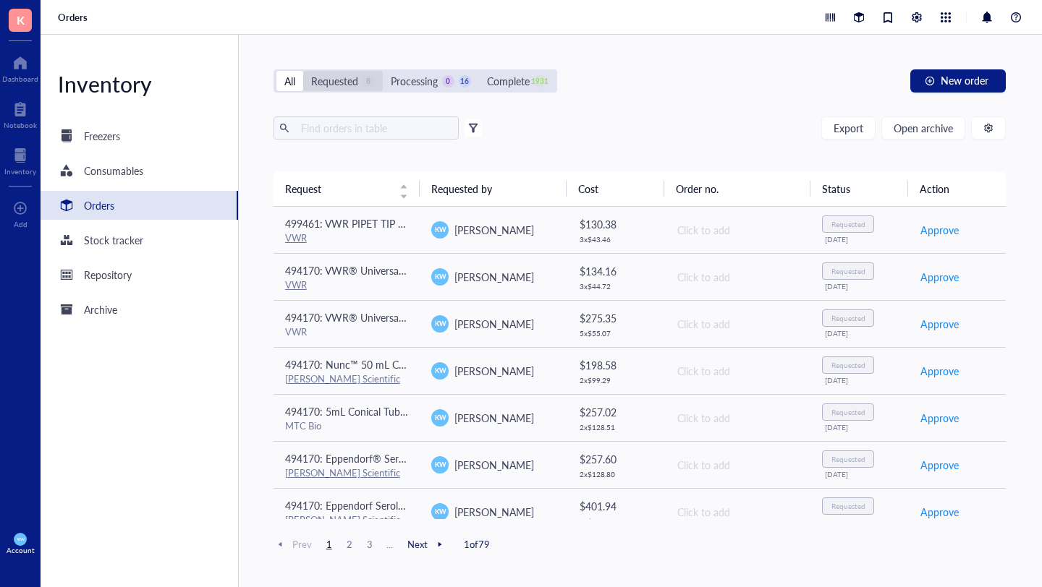
click at [339, 84] on div "Requested" at bounding box center [334, 81] width 47 height 16
click at [303, 71] on input "Requested 8" at bounding box center [303, 71] width 0 height 0
click at [294, 80] on div "All" at bounding box center [289, 81] width 11 height 16
click at [276, 71] on input "All" at bounding box center [276, 71] width 0 height 0
click at [370, 121] on input "text" at bounding box center [374, 128] width 158 height 22
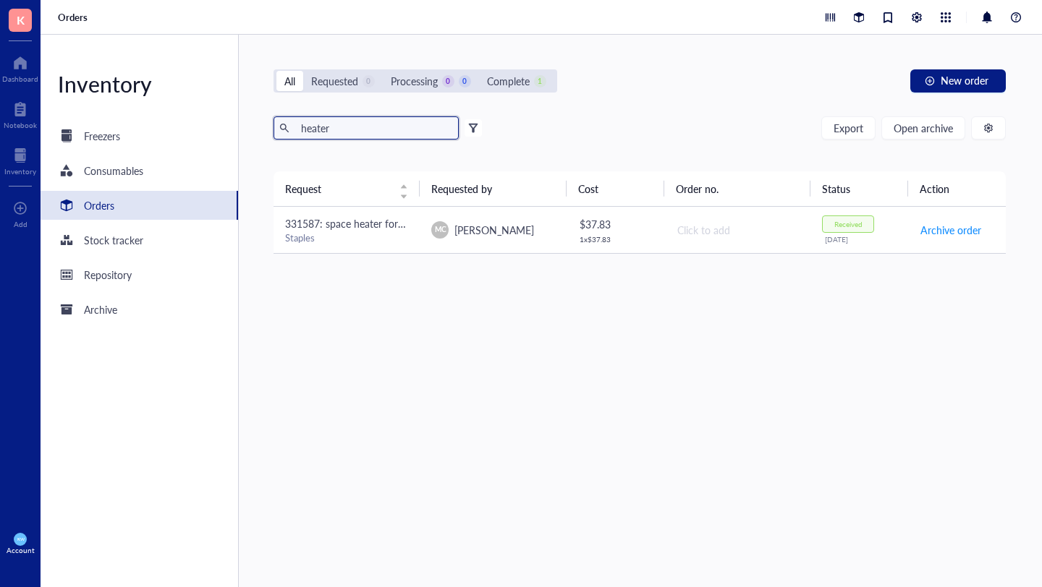
type input "heater"
click at [360, 226] on span "331587: space heater for [PERSON_NAME]" at bounding box center [382, 223] width 195 height 14
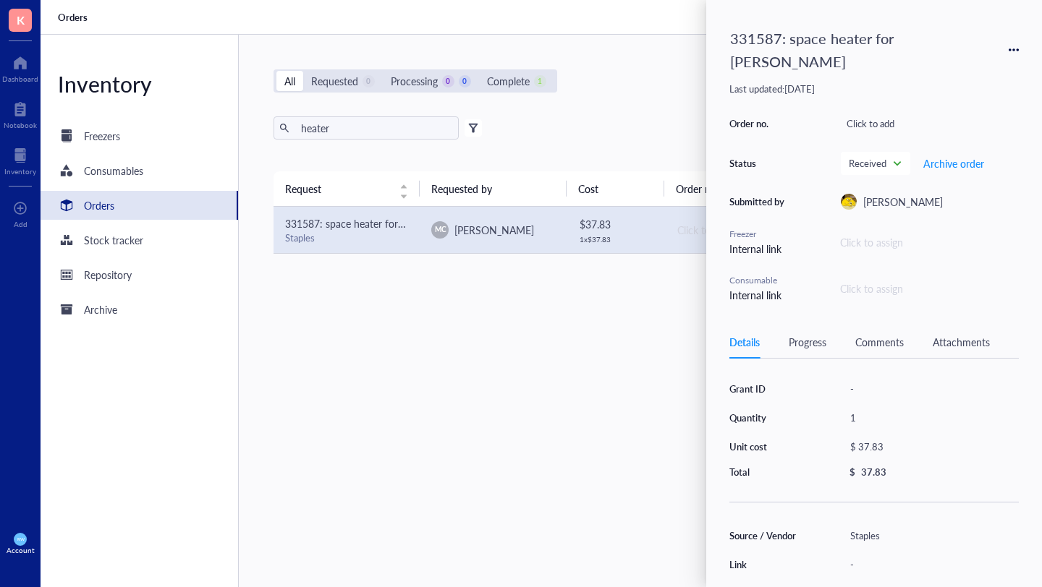
click at [559, 94] on div "All Requested 0 Processing 0 0 Complete 1 New order heater Export Open archive …" at bounding box center [640, 311] width 802 height 553
